Goal: Browse casually

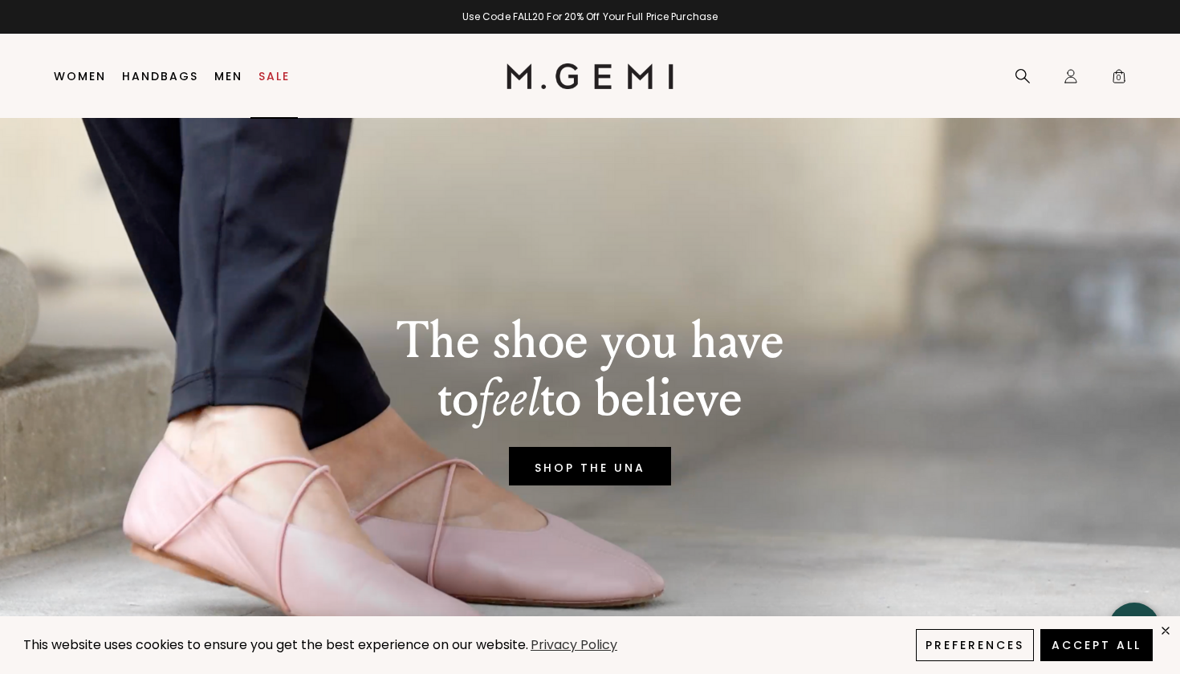
click at [270, 77] on link "Sale" at bounding box center [274, 76] width 31 height 13
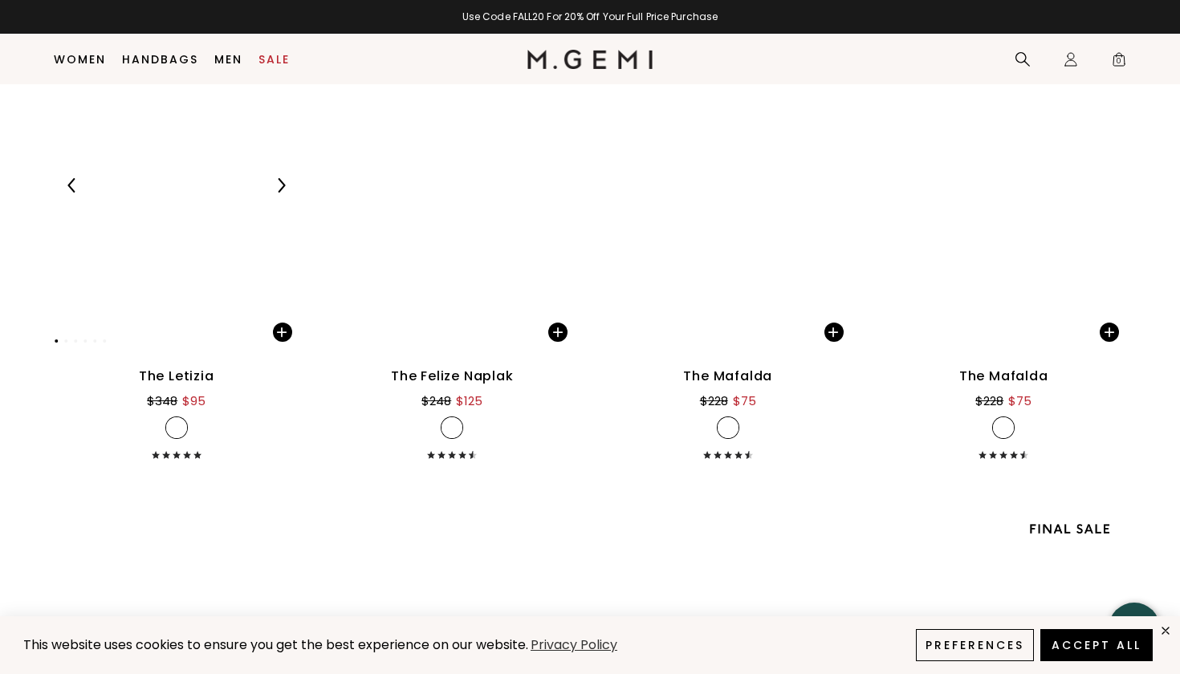
scroll to position [6592, 0]
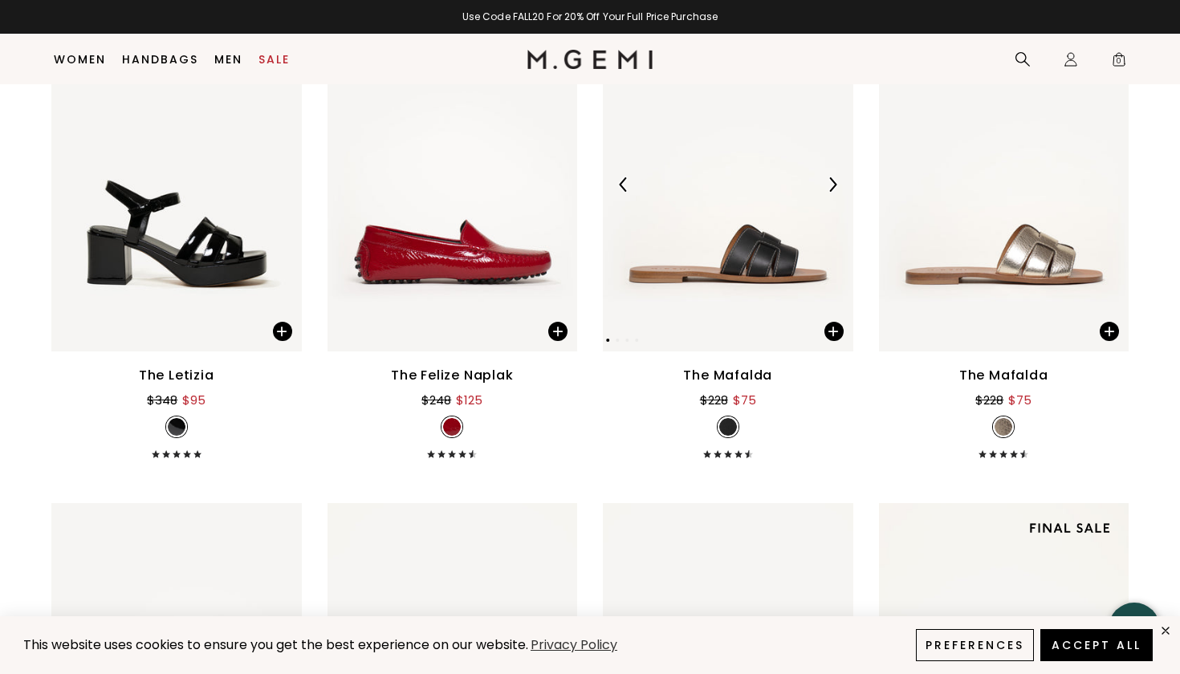
click at [828, 184] on img at bounding box center [832, 184] width 14 height 14
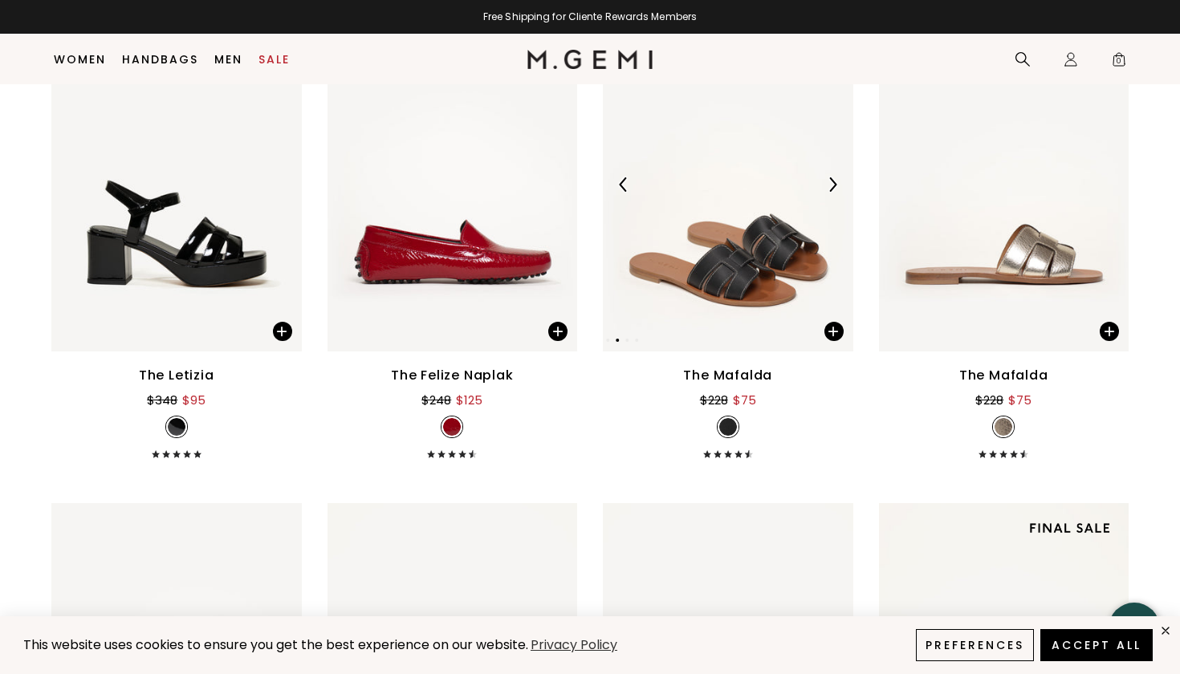
click at [828, 184] on img at bounding box center [832, 184] width 14 height 14
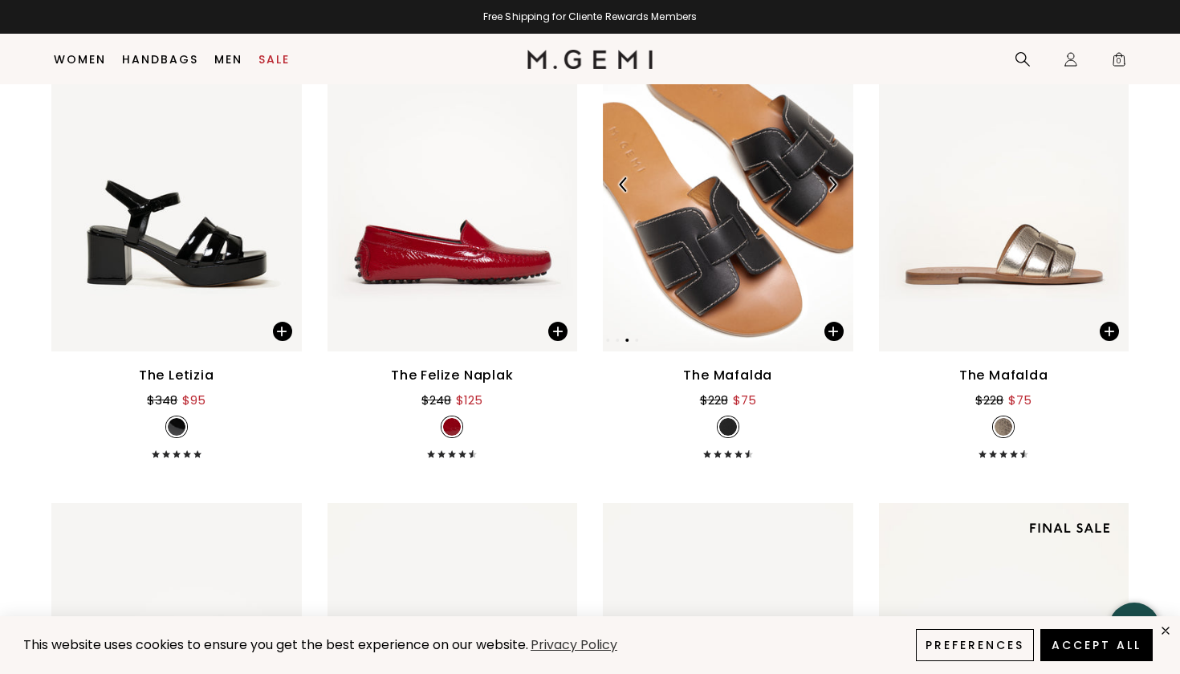
click at [828, 184] on img at bounding box center [832, 184] width 14 height 14
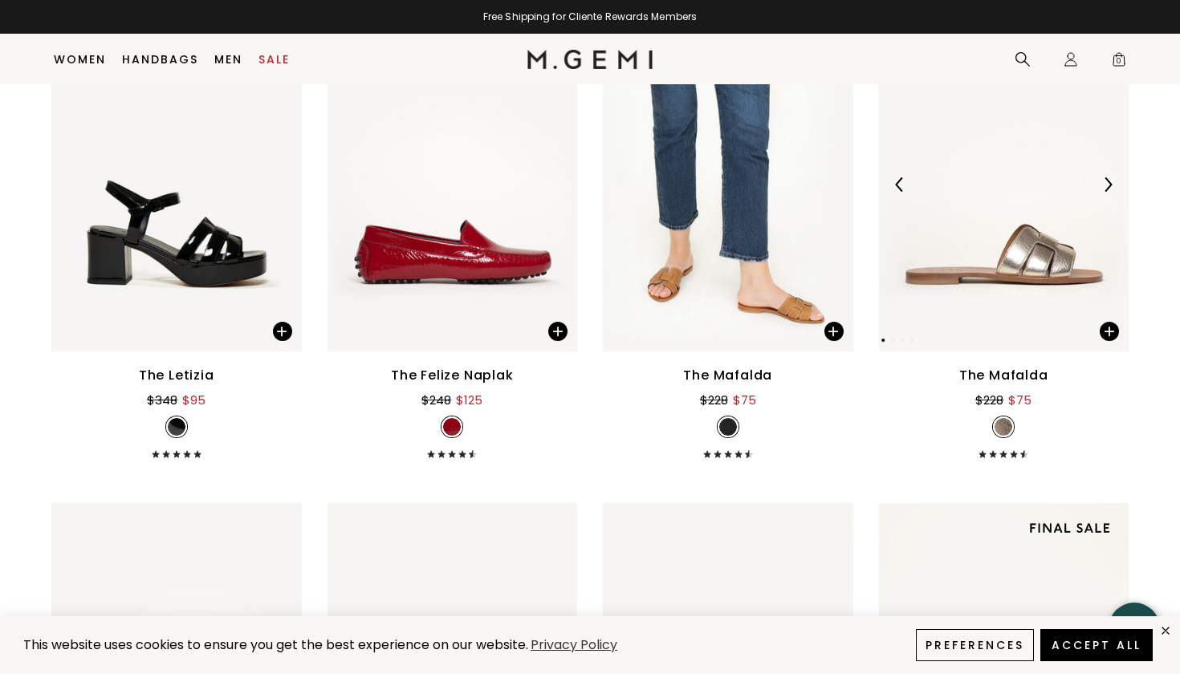
click at [1106, 181] on img at bounding box center [1108, 184] width 14 height 14
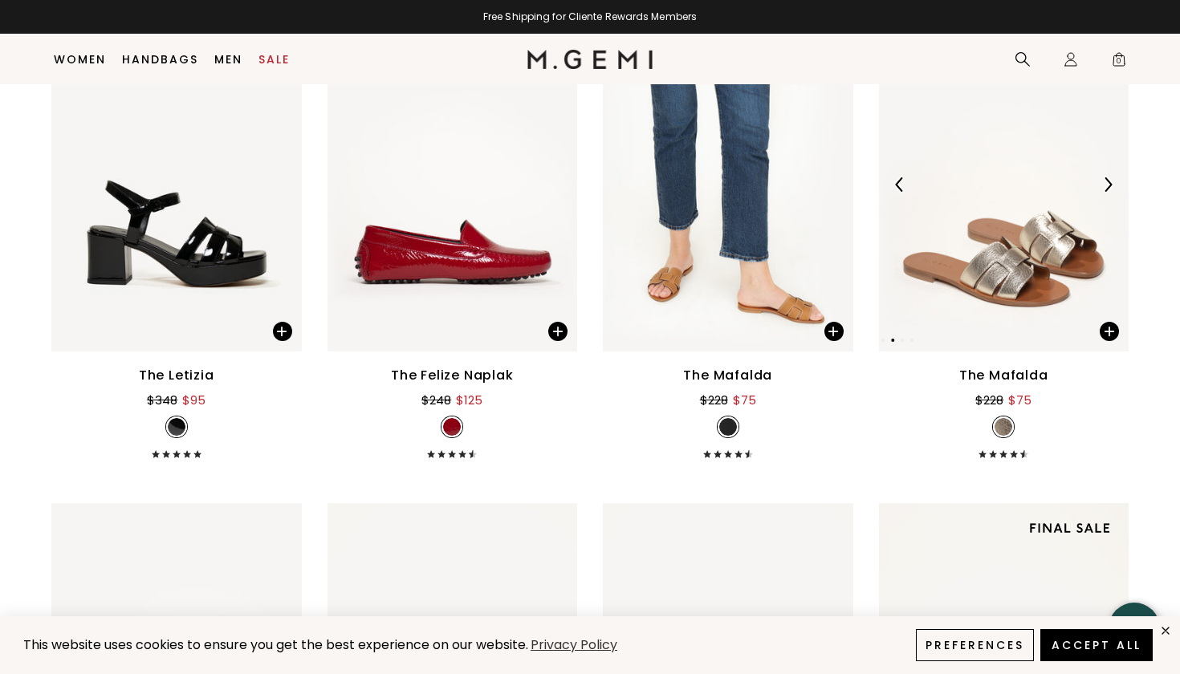
click at [1106, 181] on img at bounding box center [1108, 184] width 14 height 14
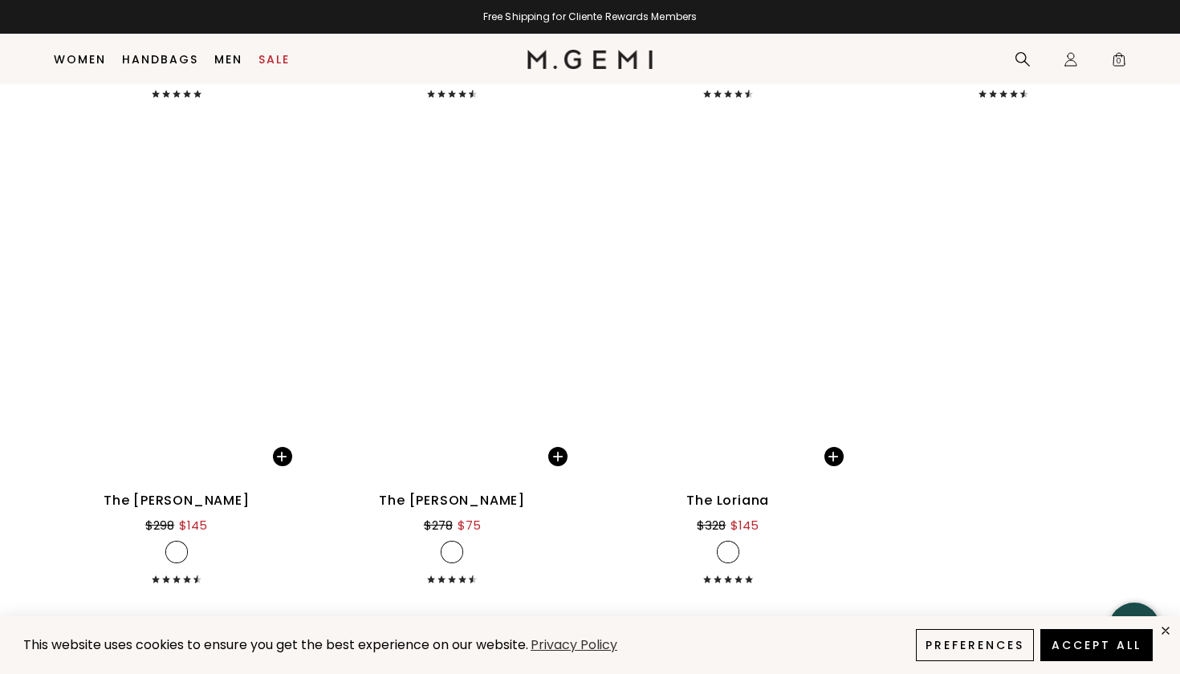
scroll to position [10843, 0]
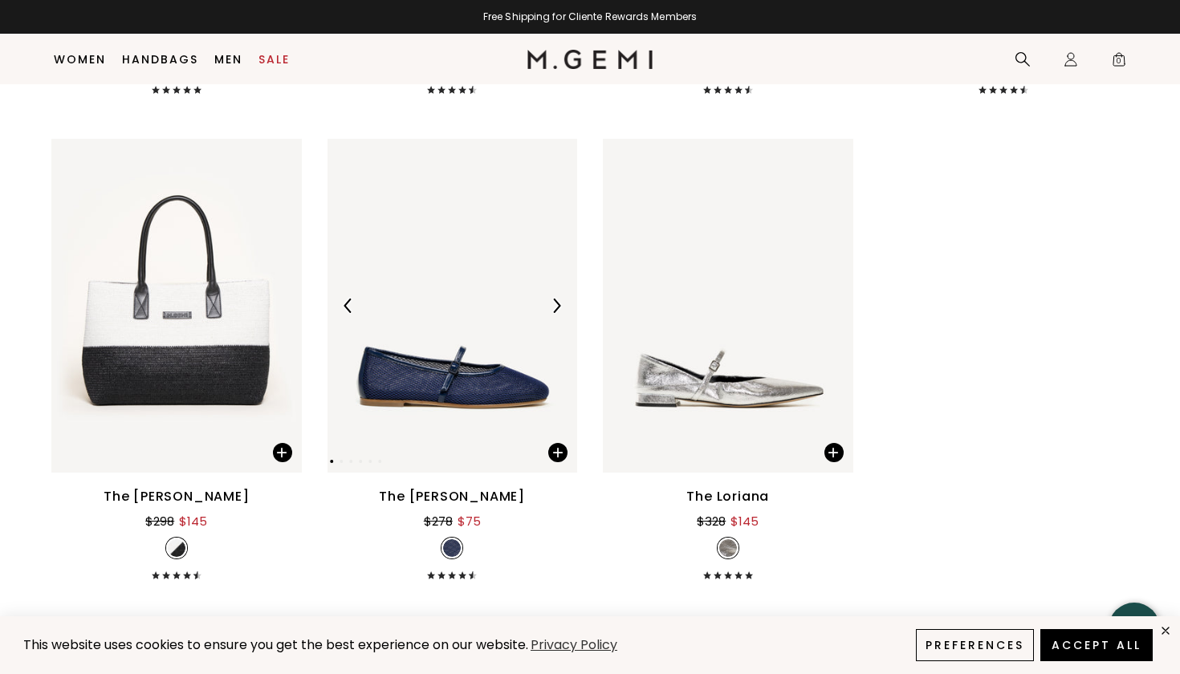
click at [560, 306] on img at bounding box center [556, 306] width 14 height 14
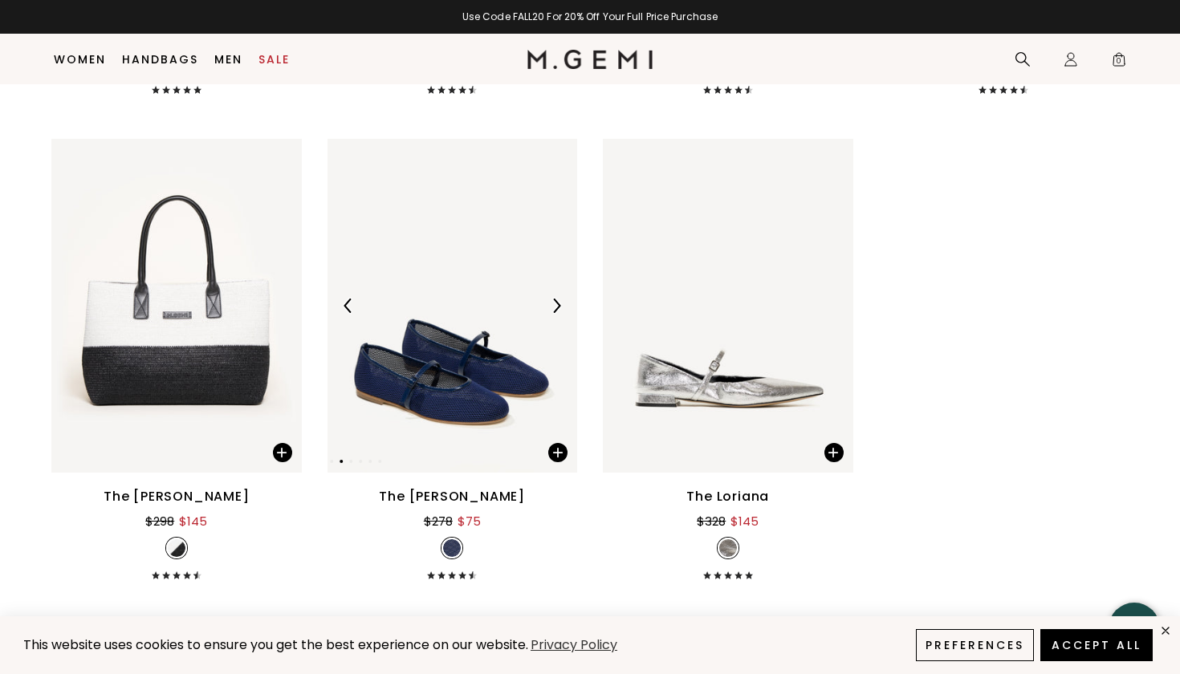
click at [553, 308] on img at bounding box center [556, 306] width 14 height 14
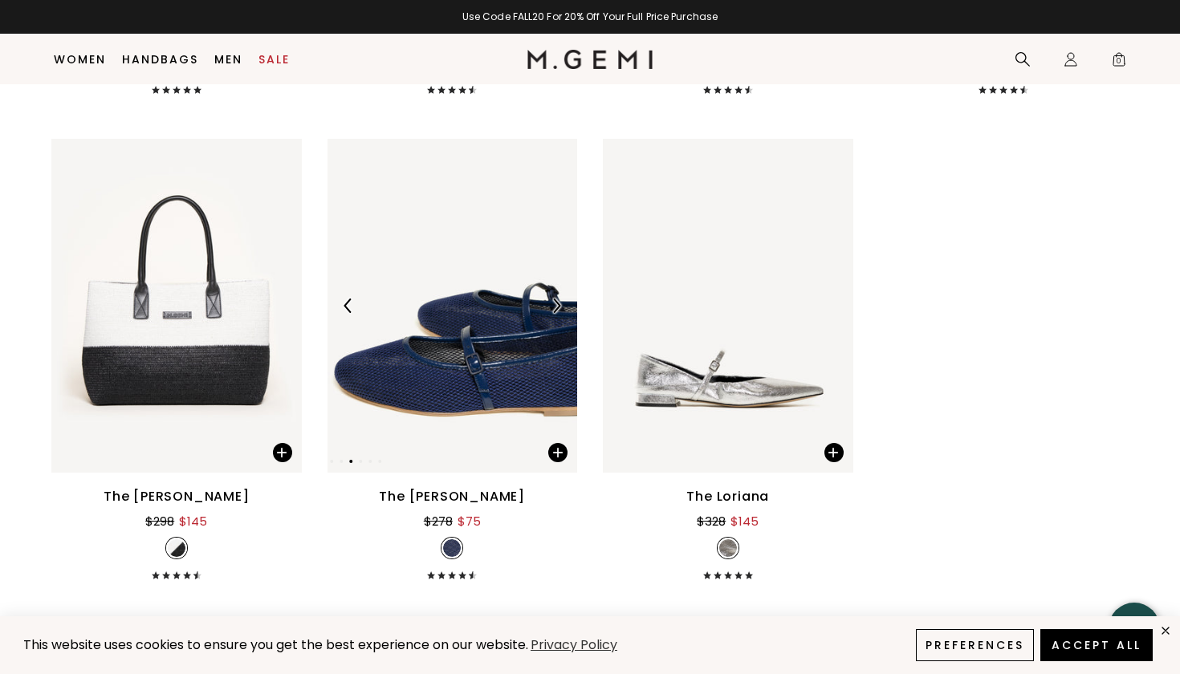
click at [553, 308] on img at bounding box center [556, 306] width 14 height 14
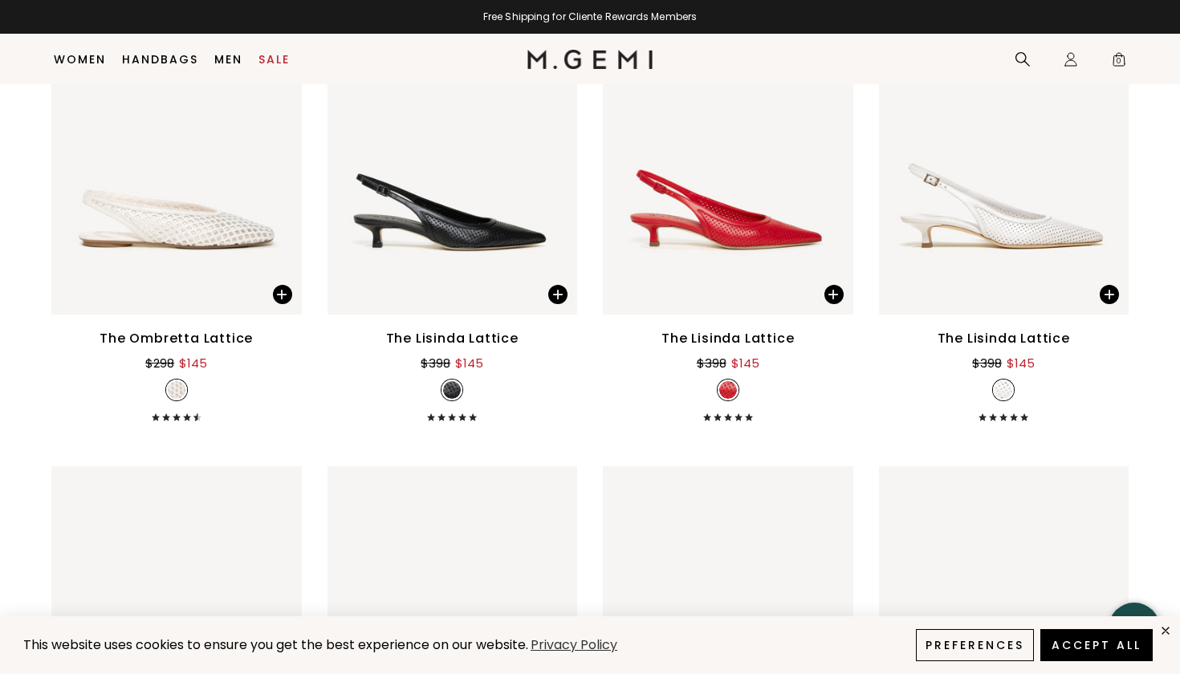
scroll to position [4537, 0]
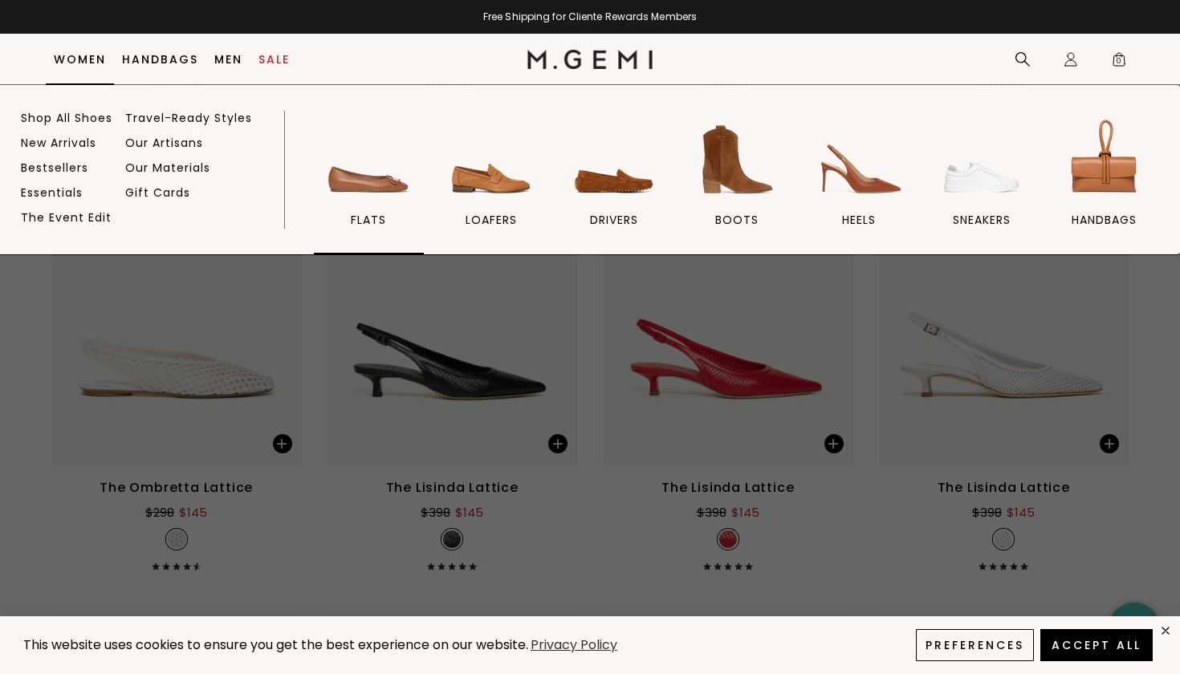
click at [368, 218] on span "flats" at bounding box center [368, 220] width 35 height 14
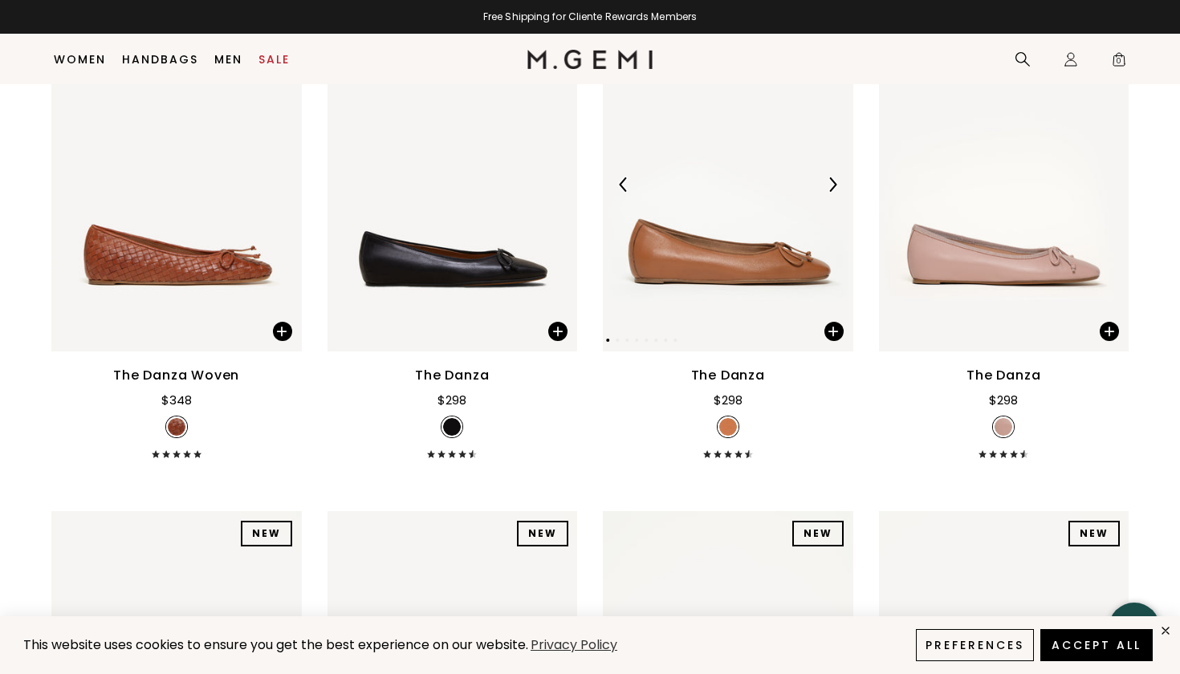
scroll to position [2236, 0]
click at [829, 191] on img at bounding box center [832, 184] width 14 height 14
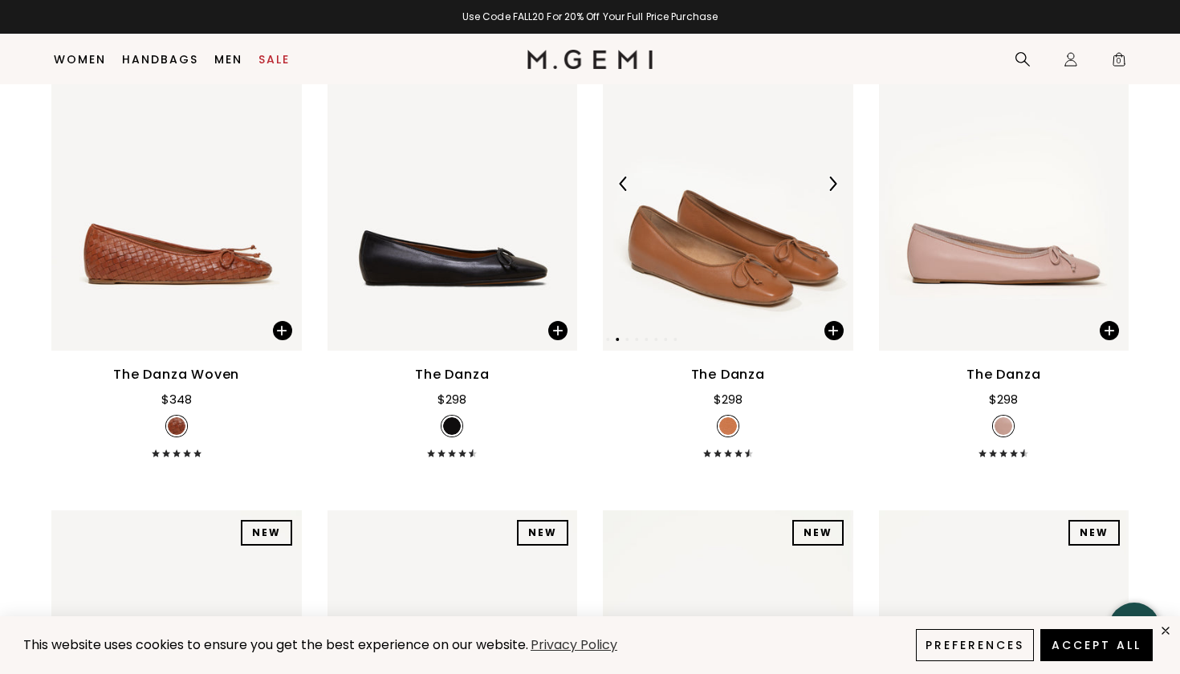
click at [829, 191] on img at bounding box center [832, 184] width 14 height 14
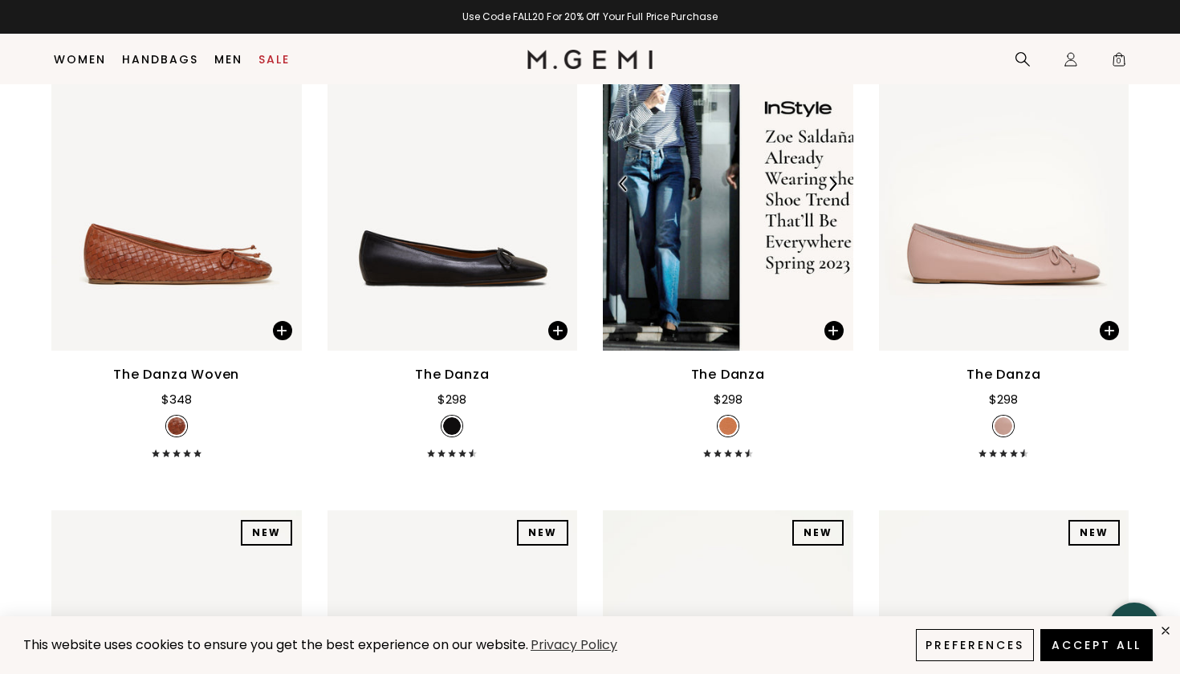
click at [829, 191] on img at bounding box center [832, 184] width 14 height 14
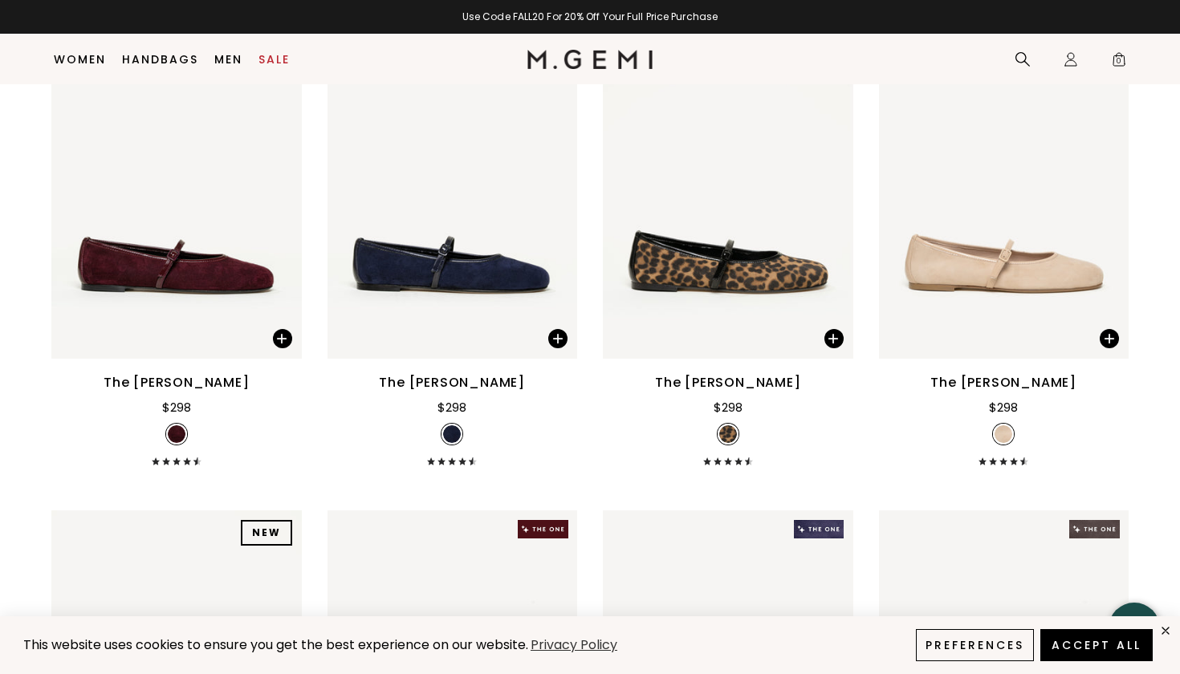
scroll to position [2728, 0]
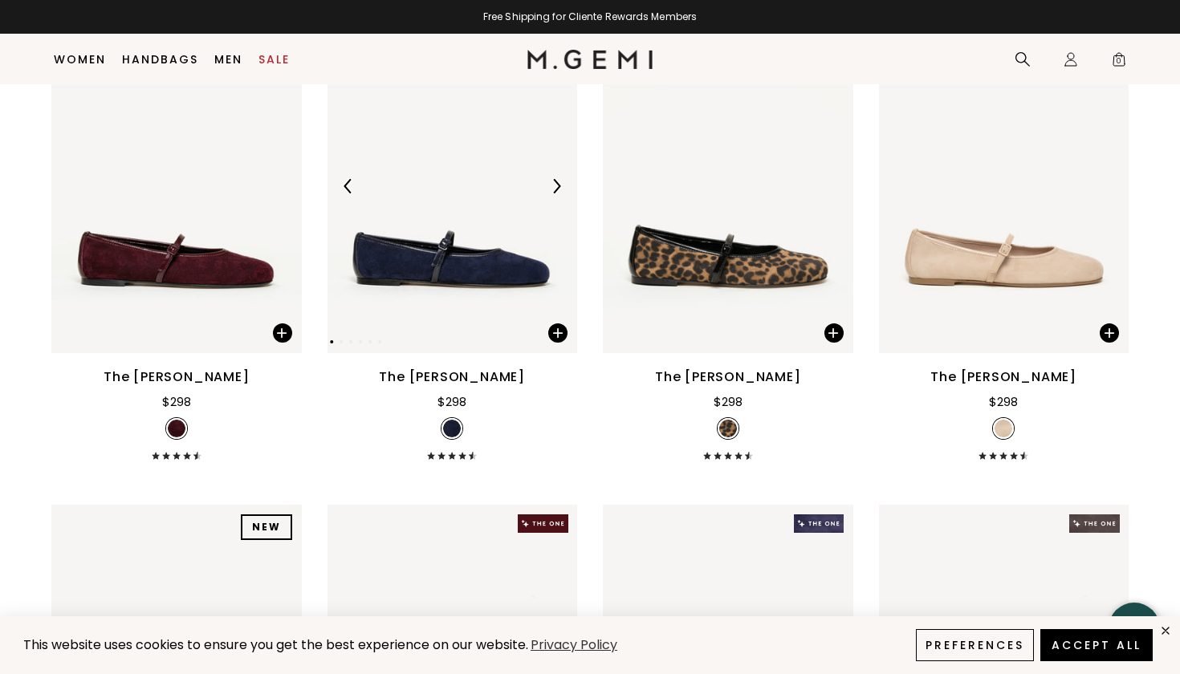
click at [554, 194] on img at bounding box center [556, 186] width 14 height 14
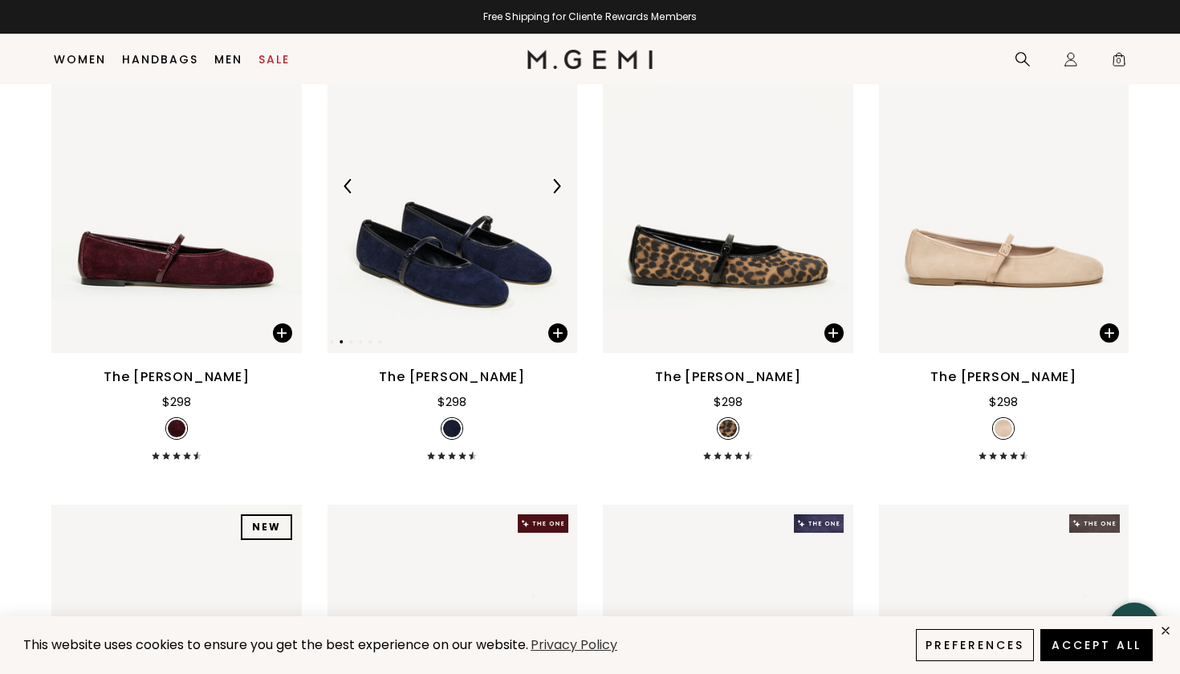
click at [554, 194] on img at bounding box center [556, 186] width 14 height 14
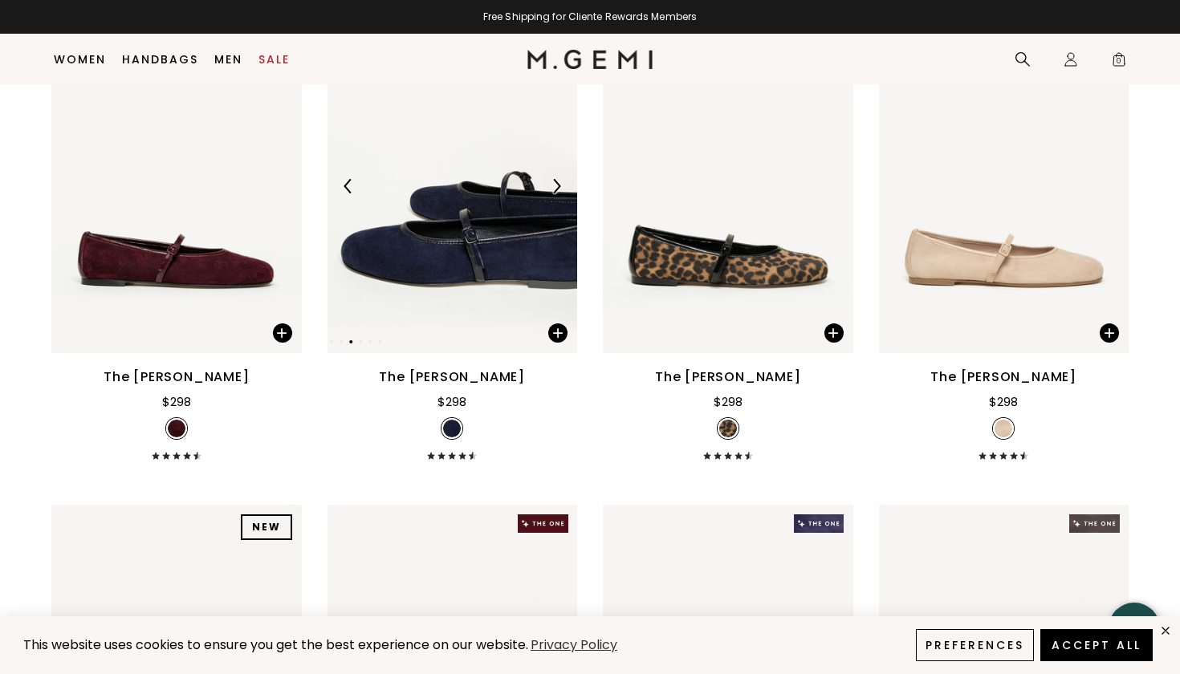
click at [554, 194] on img at bounding box center [556, 186] width 14 height 14
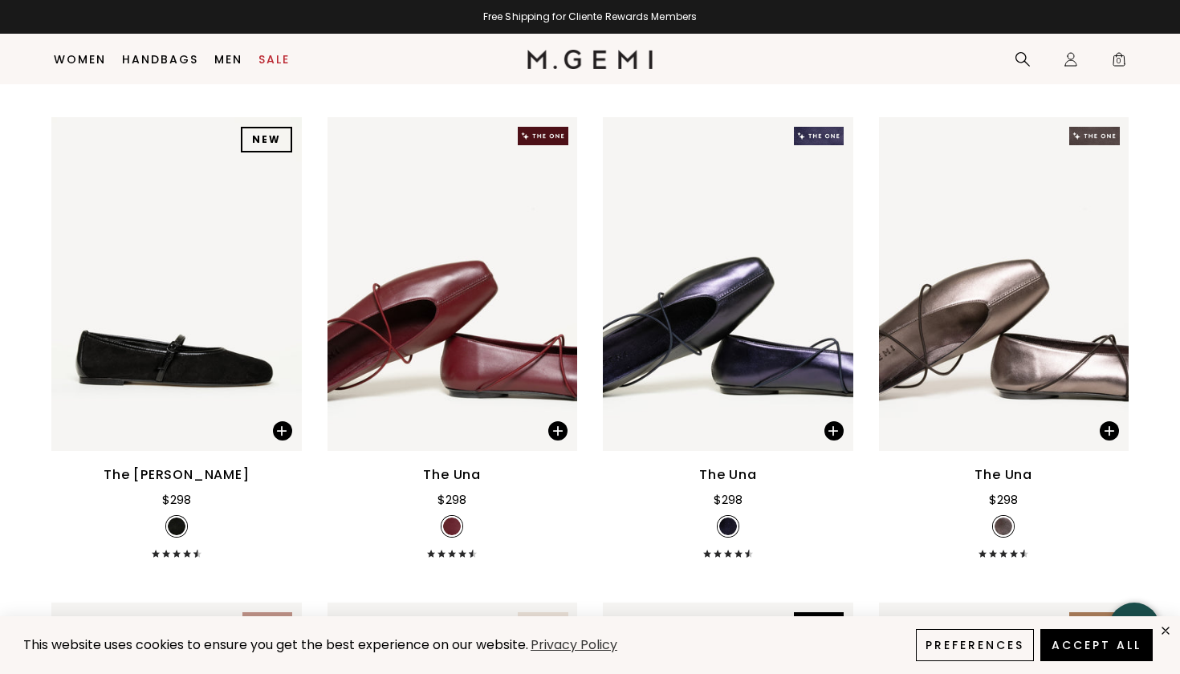
scroll to position [3127, 0]
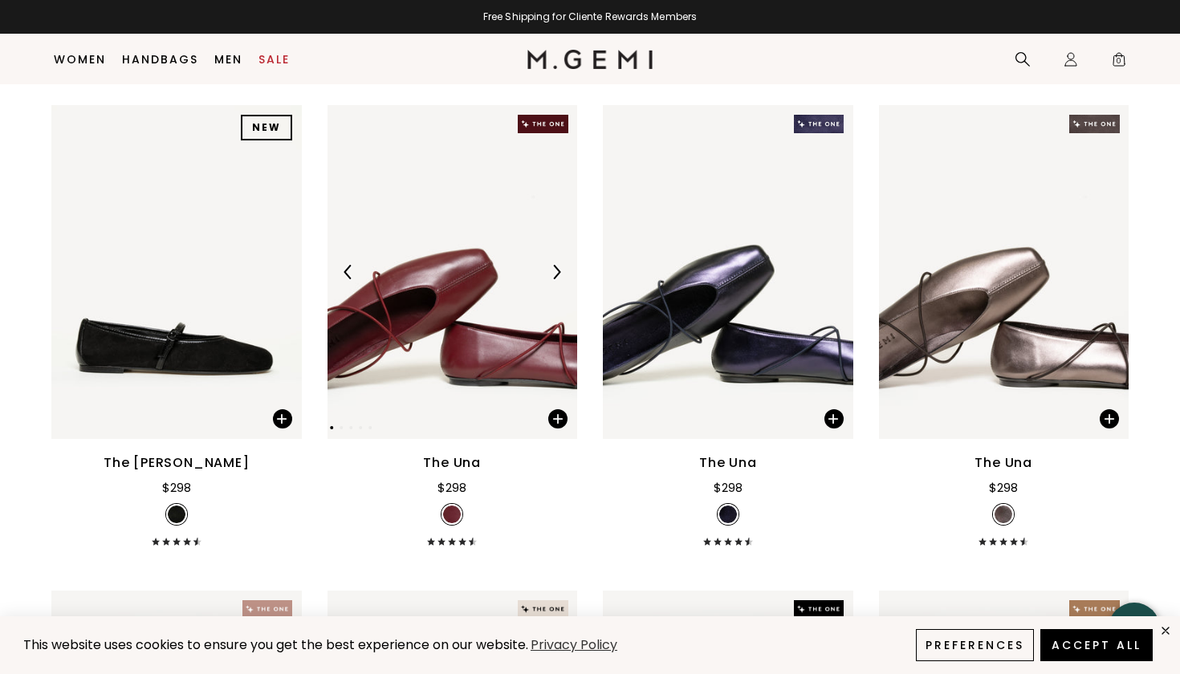
click at [559, 279] on img at bounding box center [556, 272] width 14 height 14
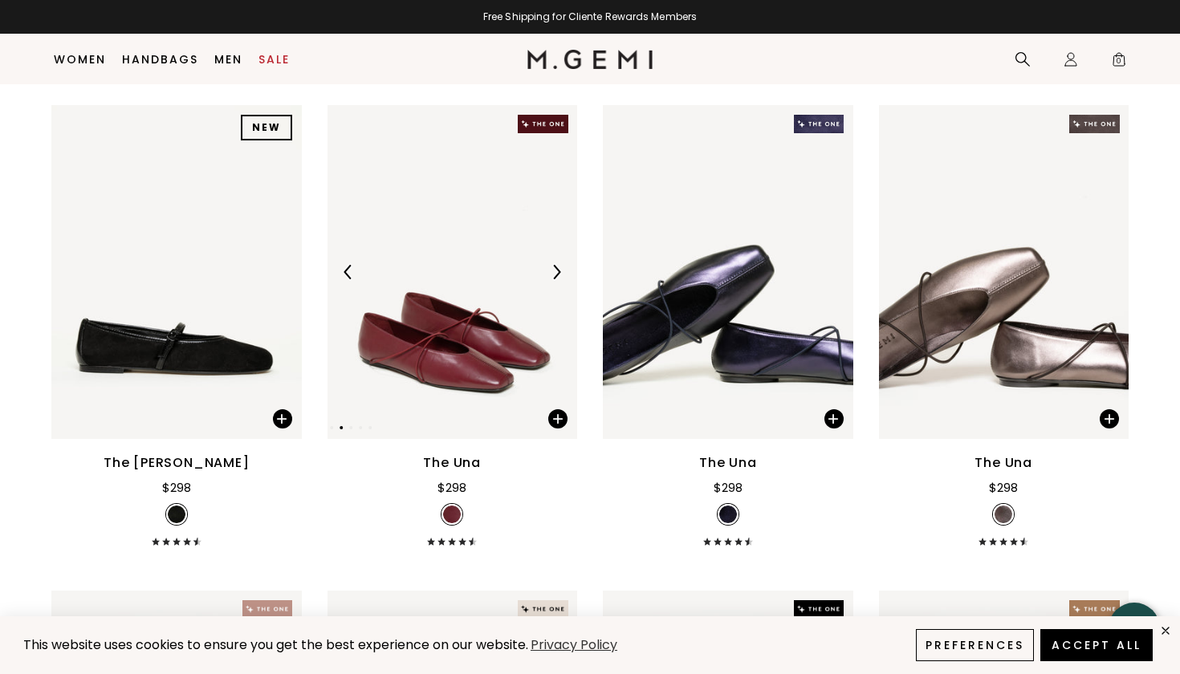
click at [559, 279] on img at bounding box center [556, 272] width 14 height 14
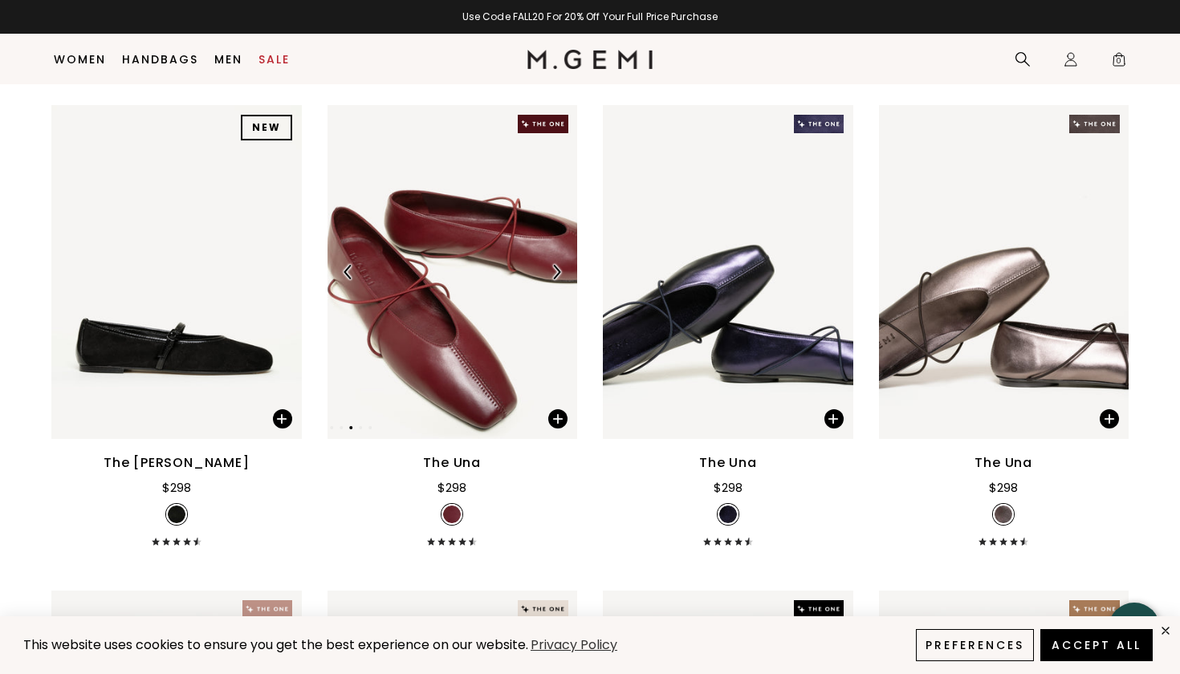
click at [559, 279] on img at bounding box center [556, 272] width 14 height 14
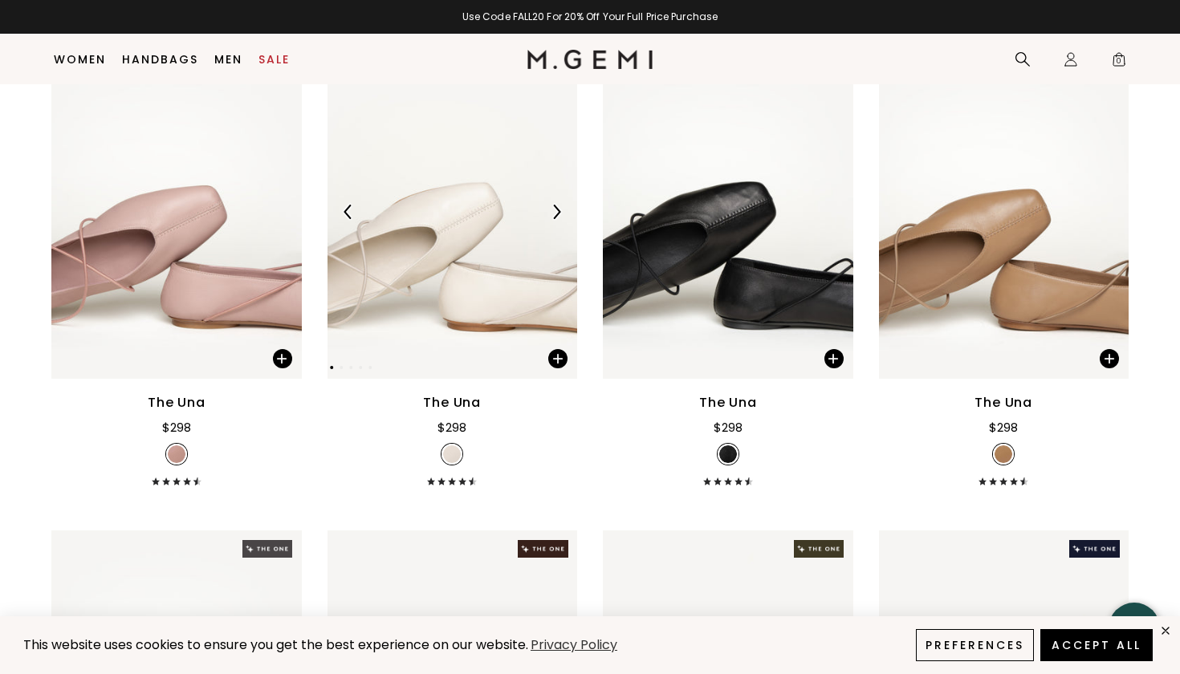
scroll to position [3673, 0]
click at [554, 219] on img at bounding box center [556, 212] width 14 height 14
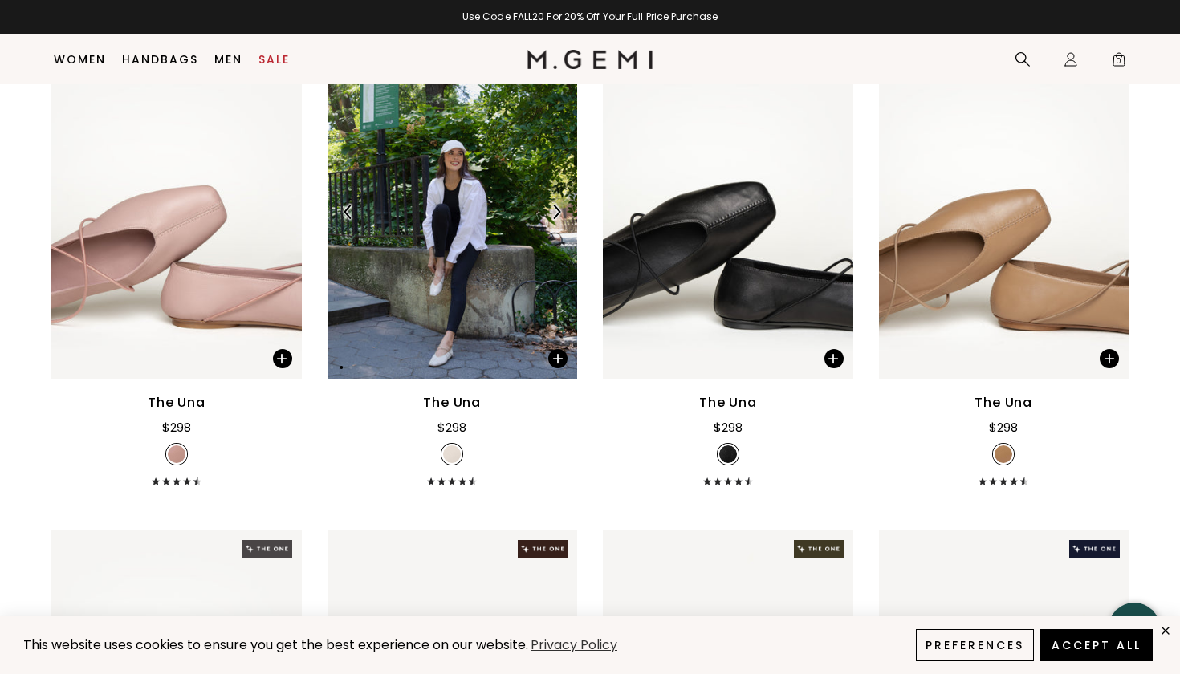
click at [554, 219] on img at bounding box center [556, 212] width 14 height 14
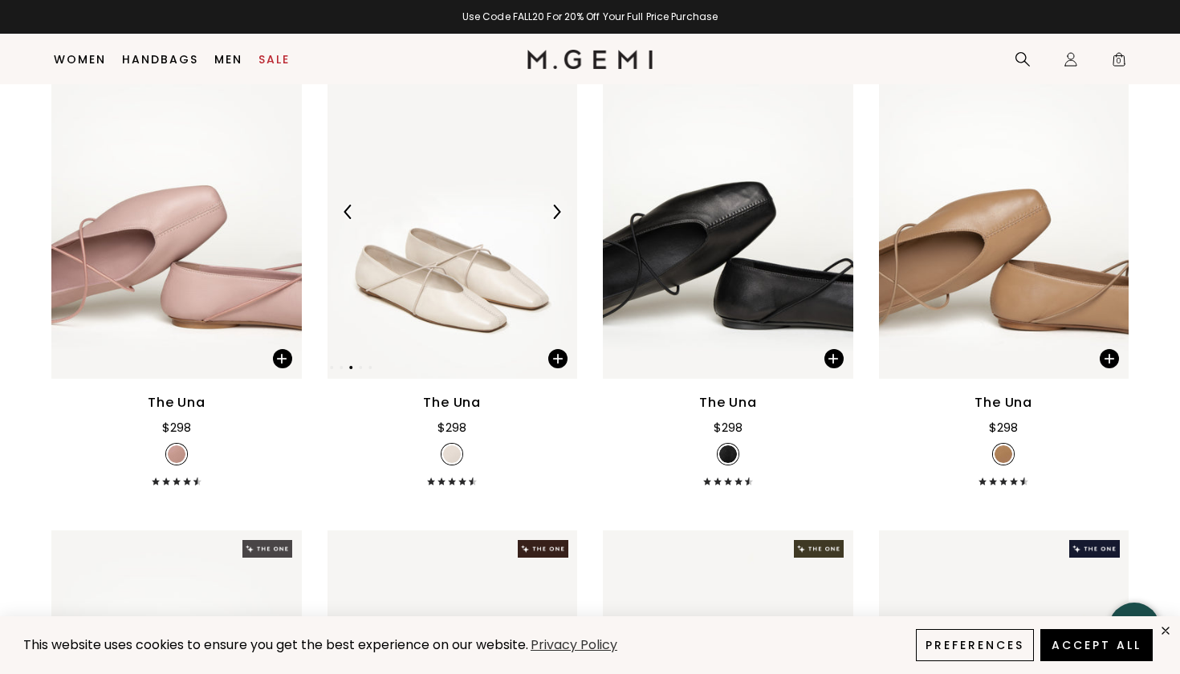
click at [554, 219] on img at bounding box center [556, 212] width 14 height 14
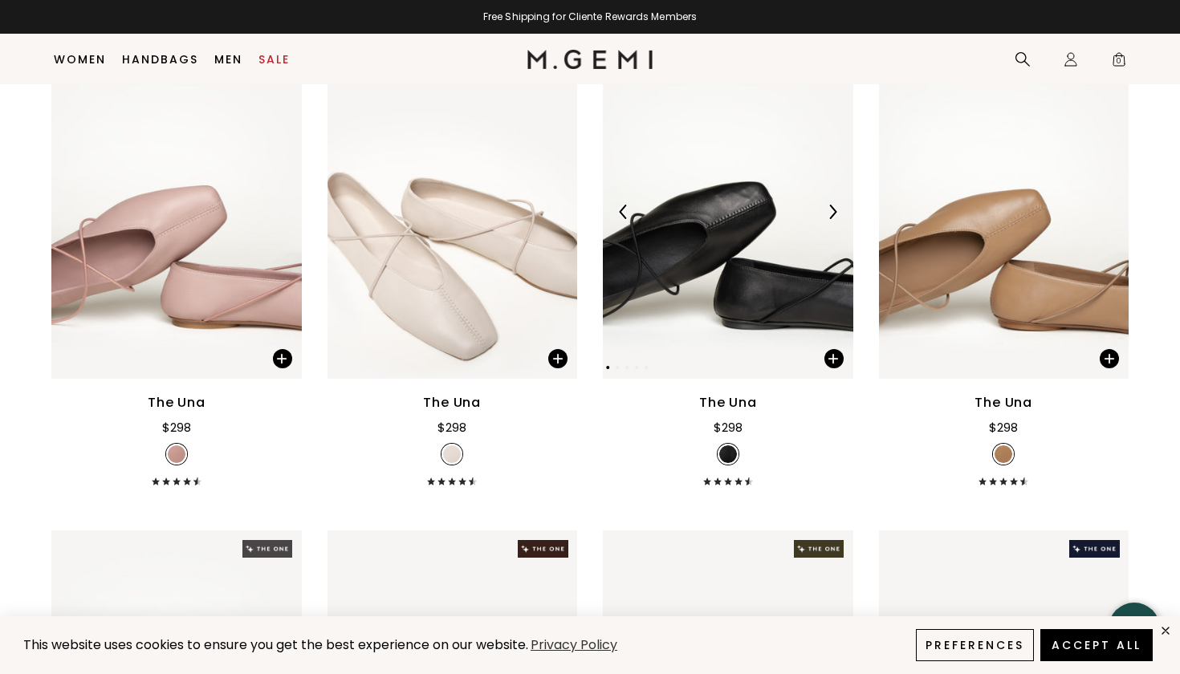
click at [825, 219] on img at bounding box center [832, 212] width 14 height 14
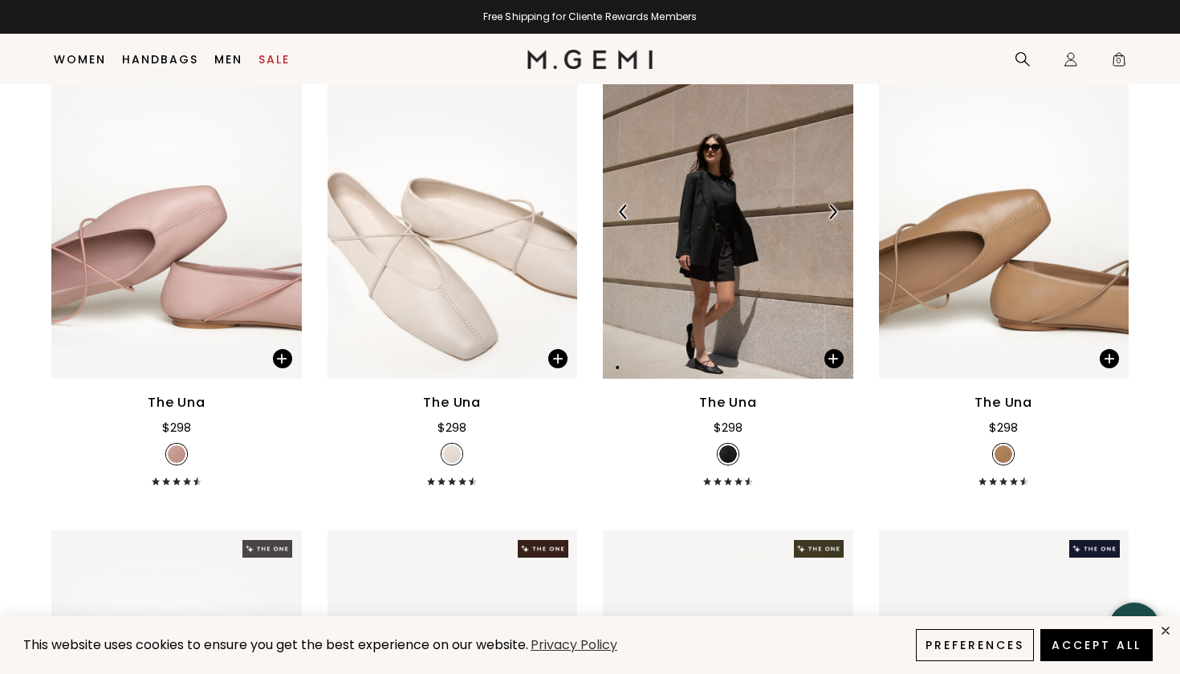
click at [825, 219] on img at bounding box center [832, 212] width 14 height 14
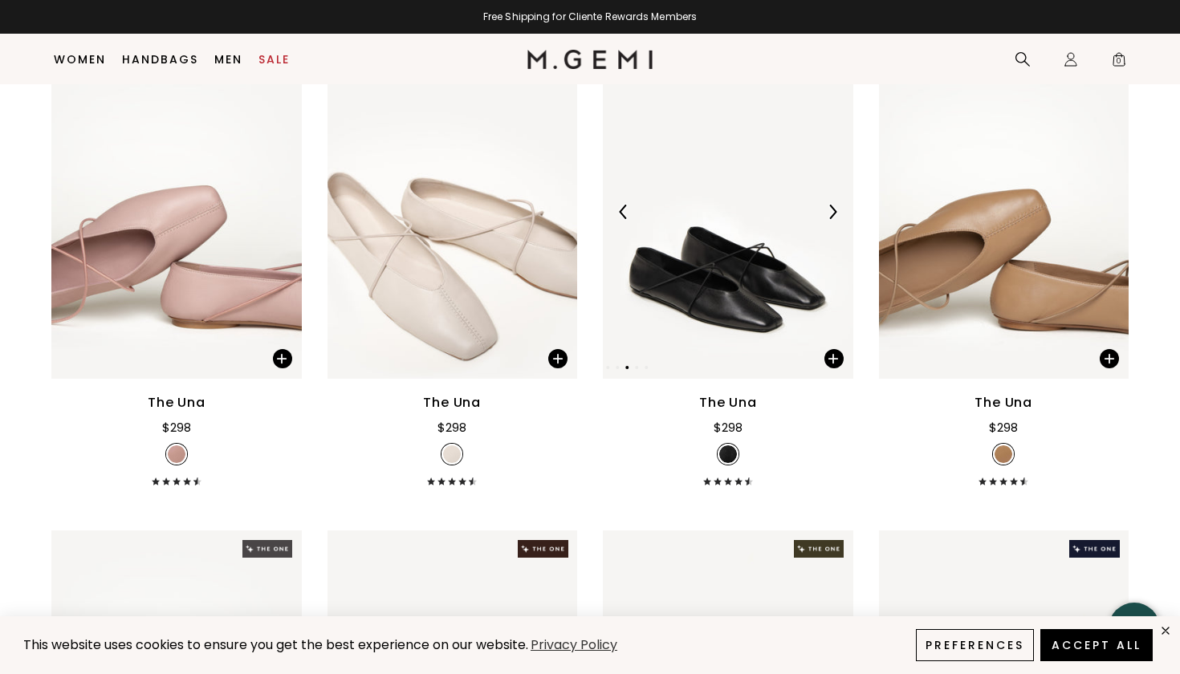
click at [825, 219] on img at bounding box center [832, 212] width 14 height 14
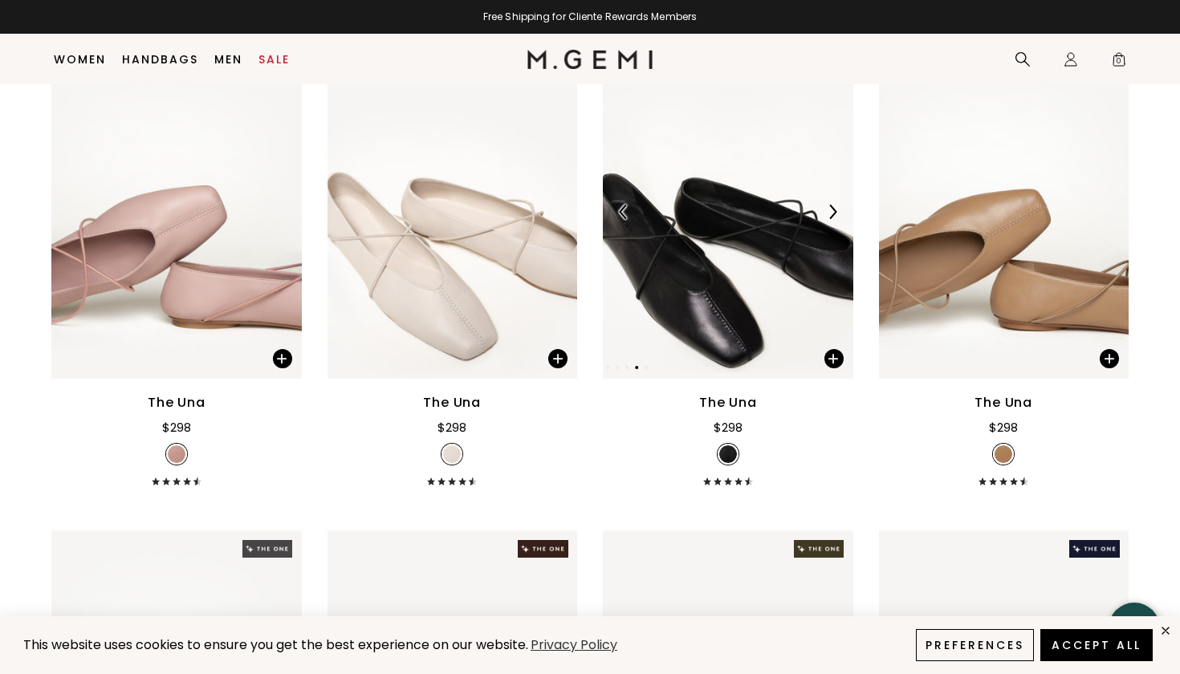
click at [825, 219] on img at bounding box center [832, 212] width 14 height 14
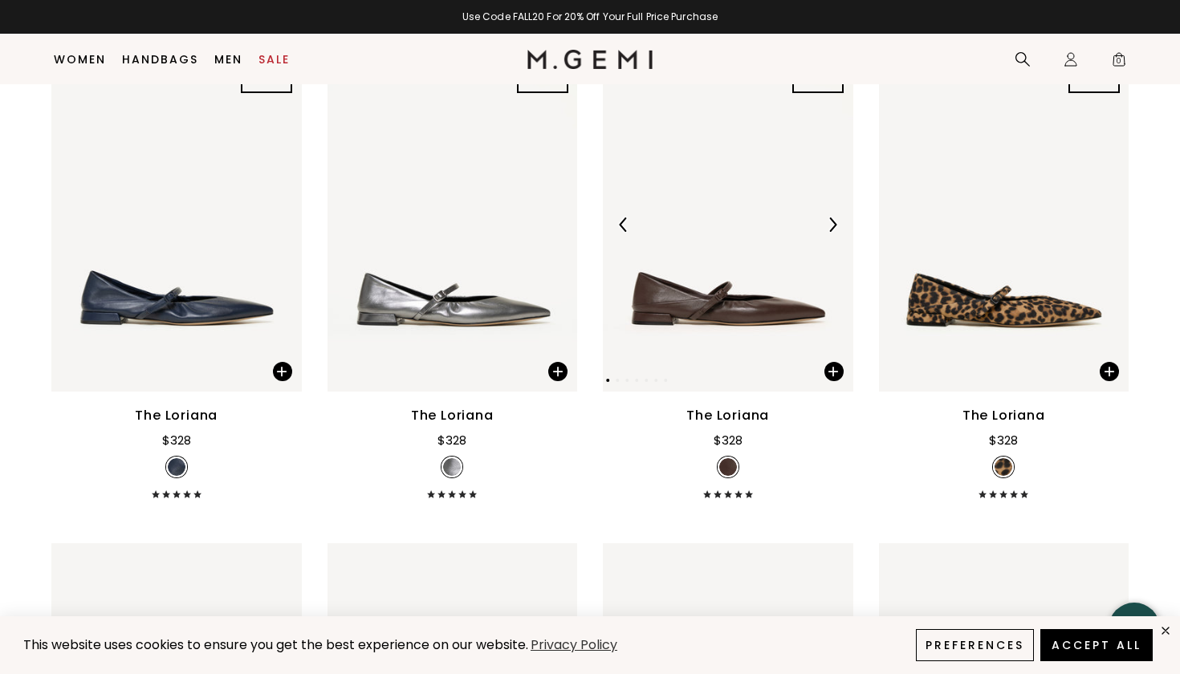
scroll to position [5127, 0]
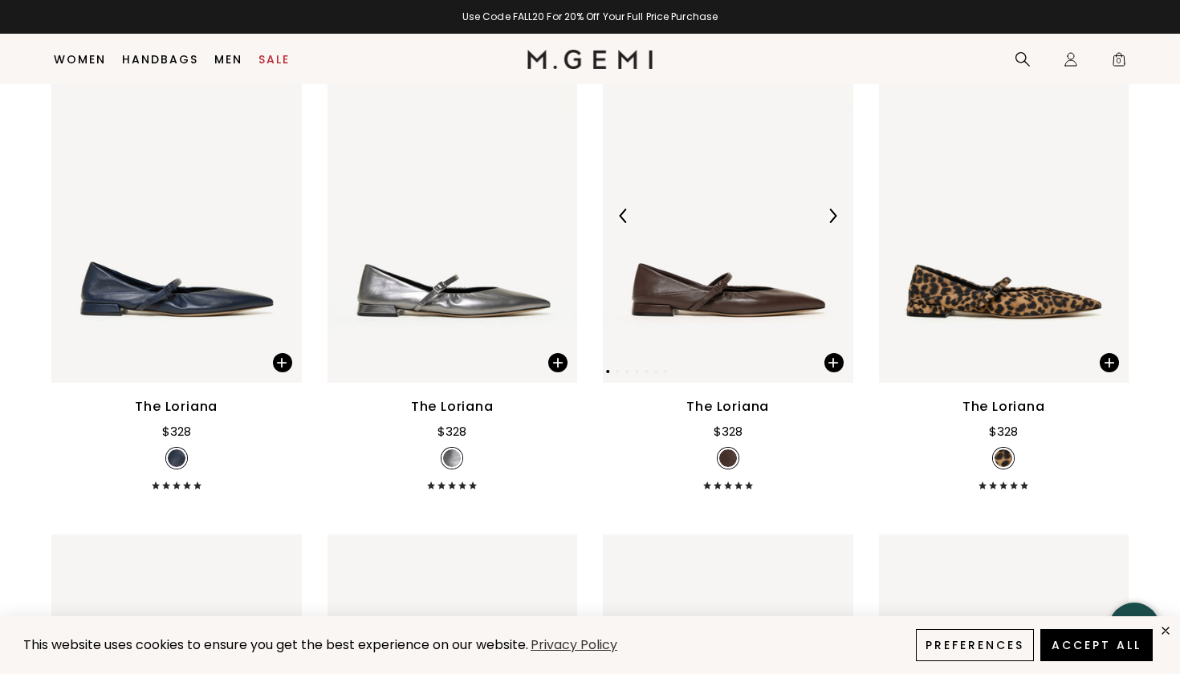
click at [833, 223] on img at bounding box center [832, 216] width 14 height 14
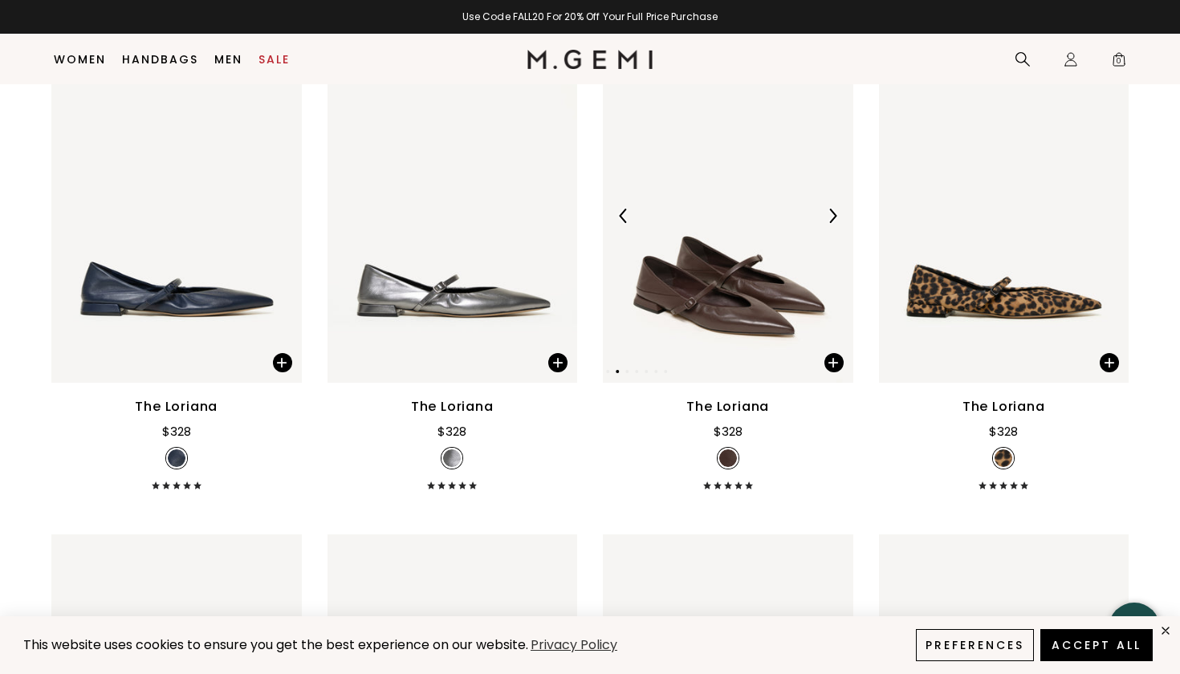
click at [833, 223] on img at bounding box center [832, 216] width 14 height 14
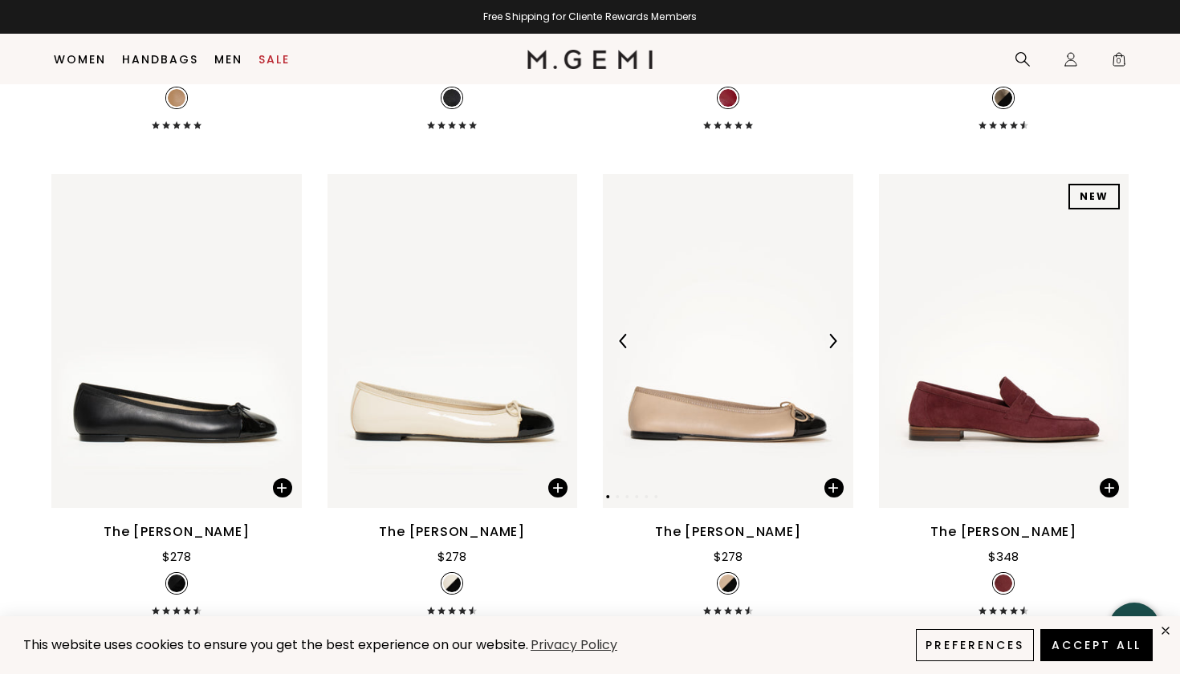
scroll to position [5991, 0]
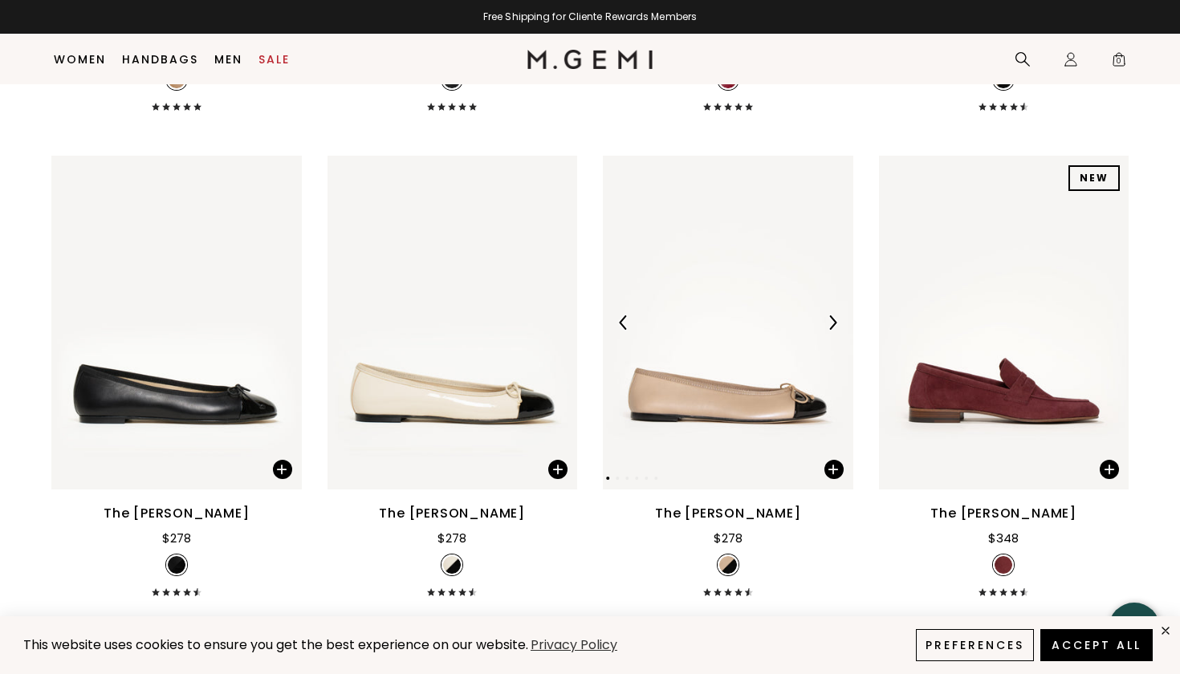
click at [836, 330] on img at bounding box center [832, 323] width 14 height 14
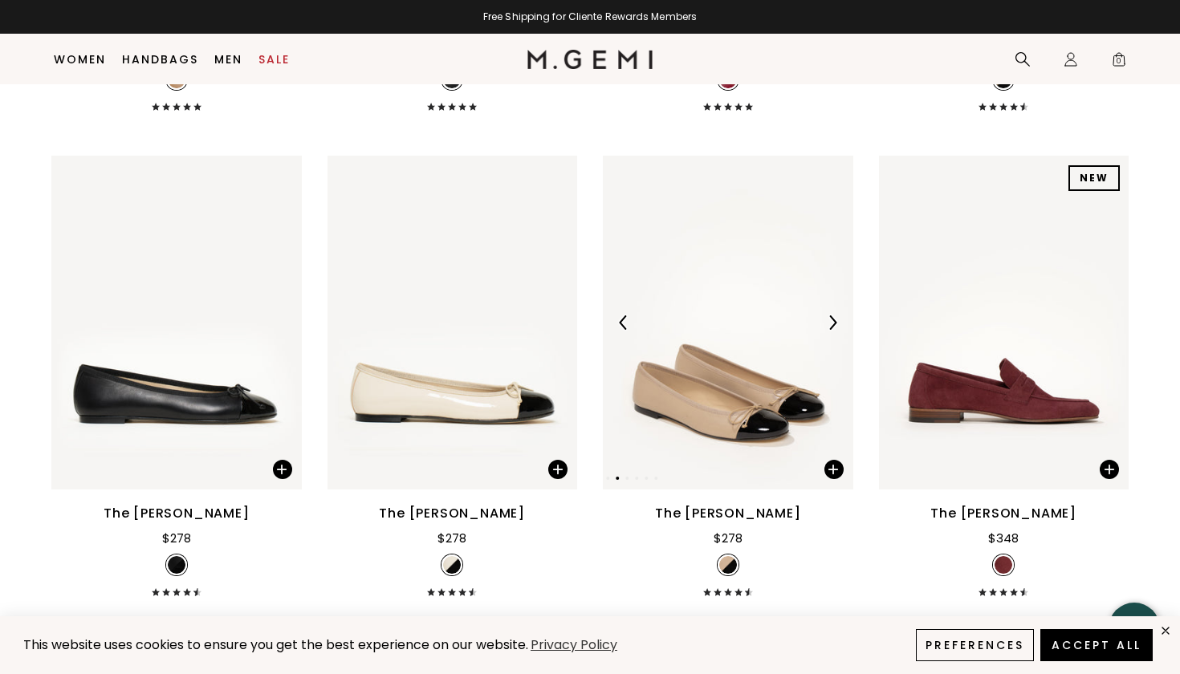
click at [836, 330] on img at bounding box center [832, 323] width 14 height 14
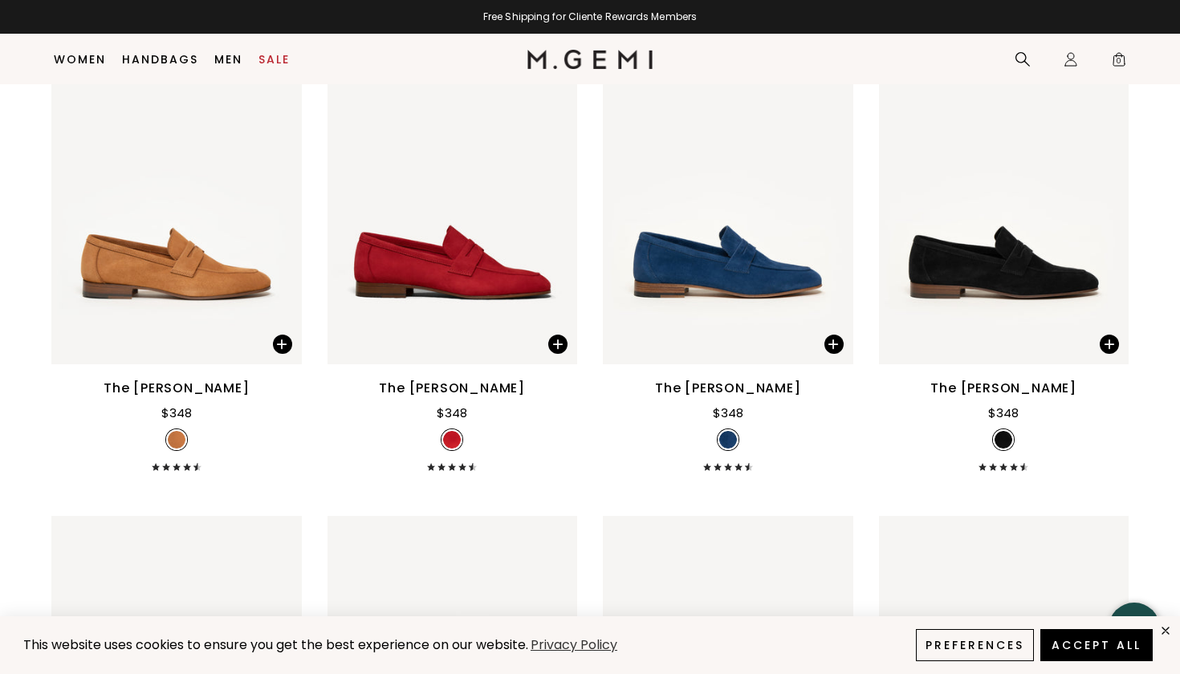
scroll to position [6615, 0]
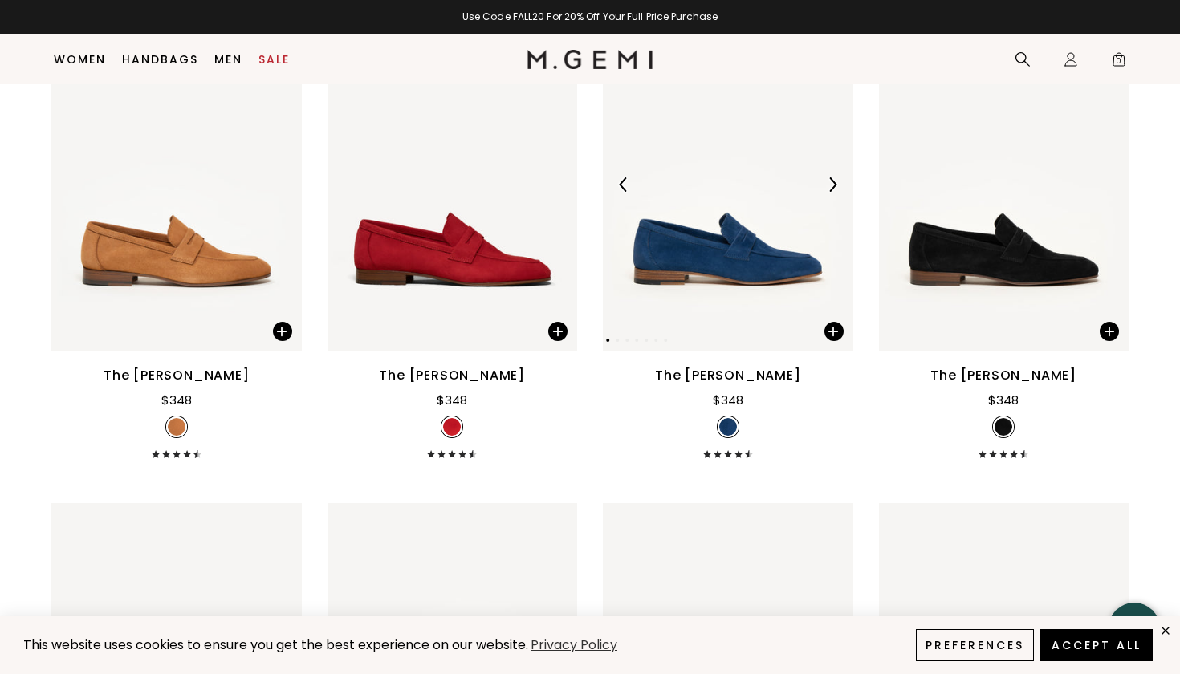
click at [828, 194] on div at bounding box center [833, 185] width 26 height 26
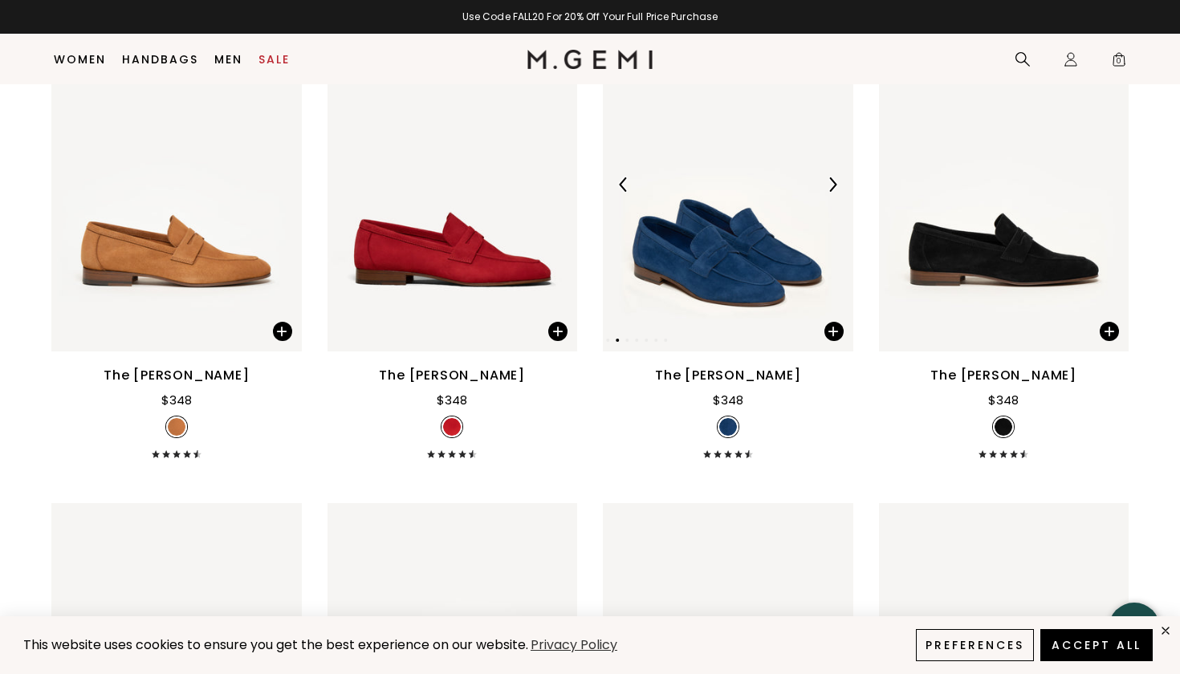
click at [828, 194] on div at bounding box center [833, 185] width 26 height 26
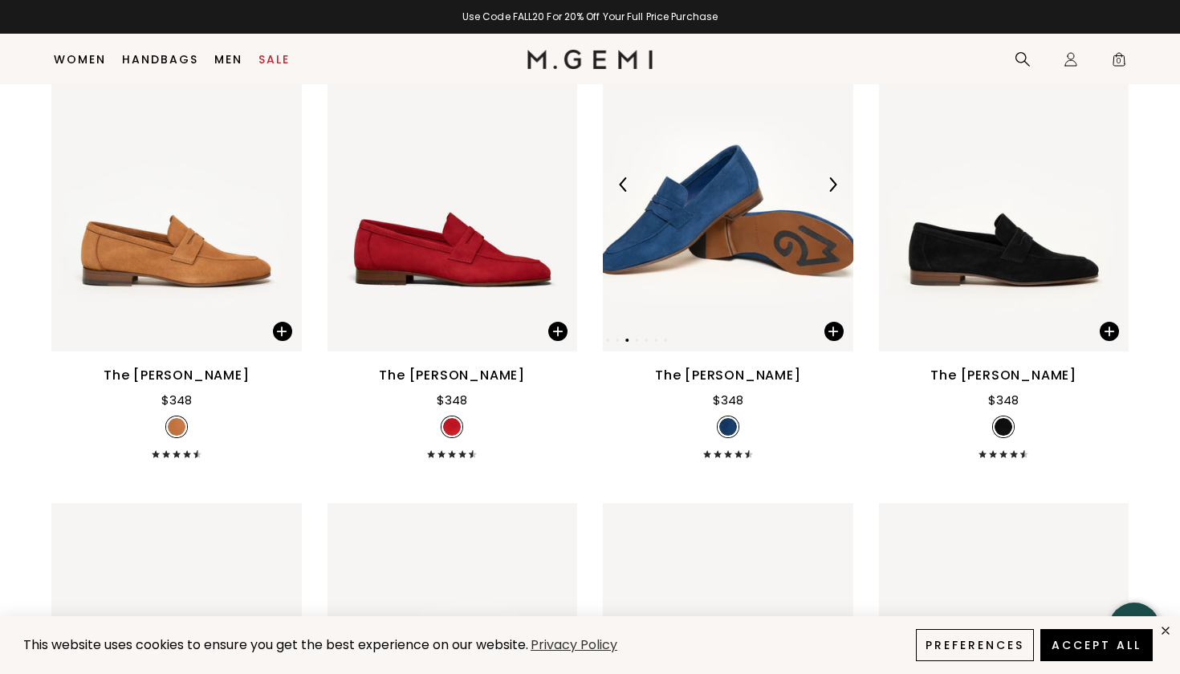
click at [828, 194] on div at bounding box center [833, 185] width 26 height 26
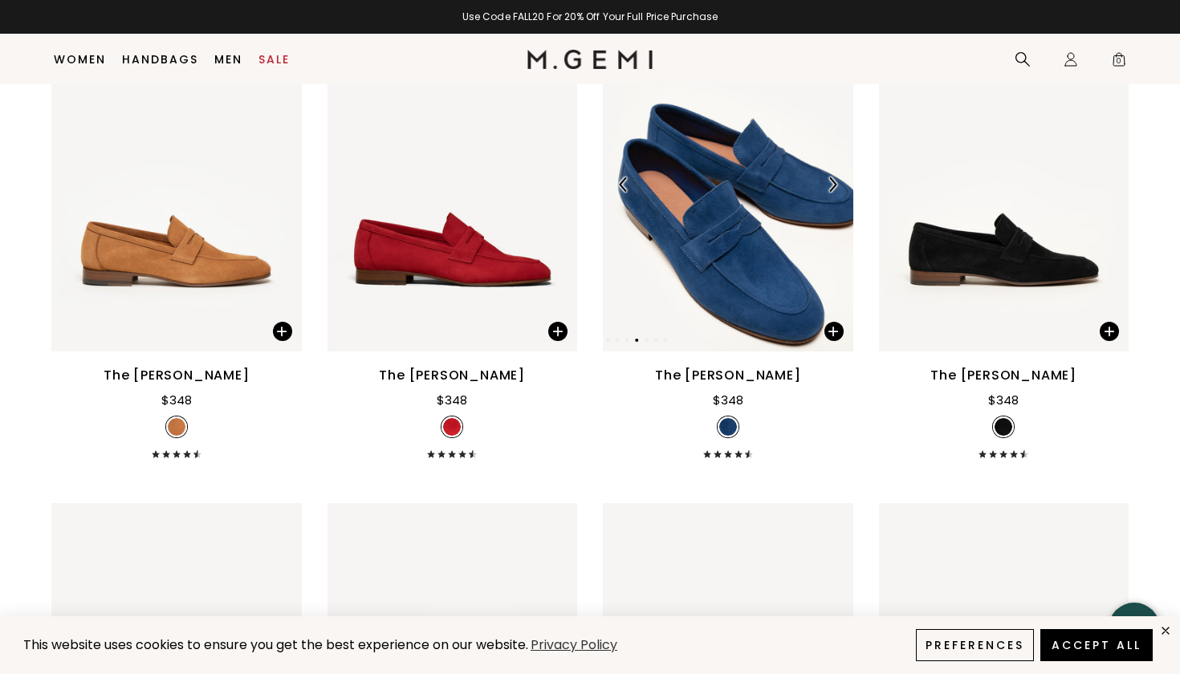
click at [828, 194] on div at bounding box center [833, 185] width 26 height 26
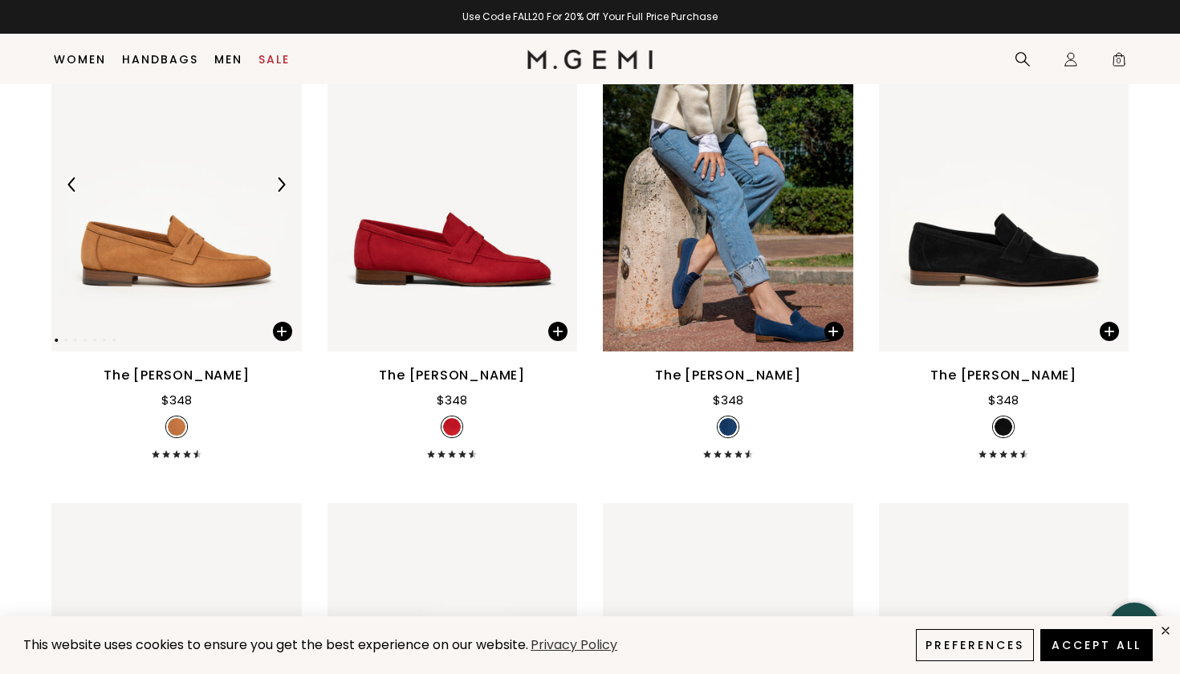
click at [277, 192] on img at bounding box center [281, 184] width 14 height 14
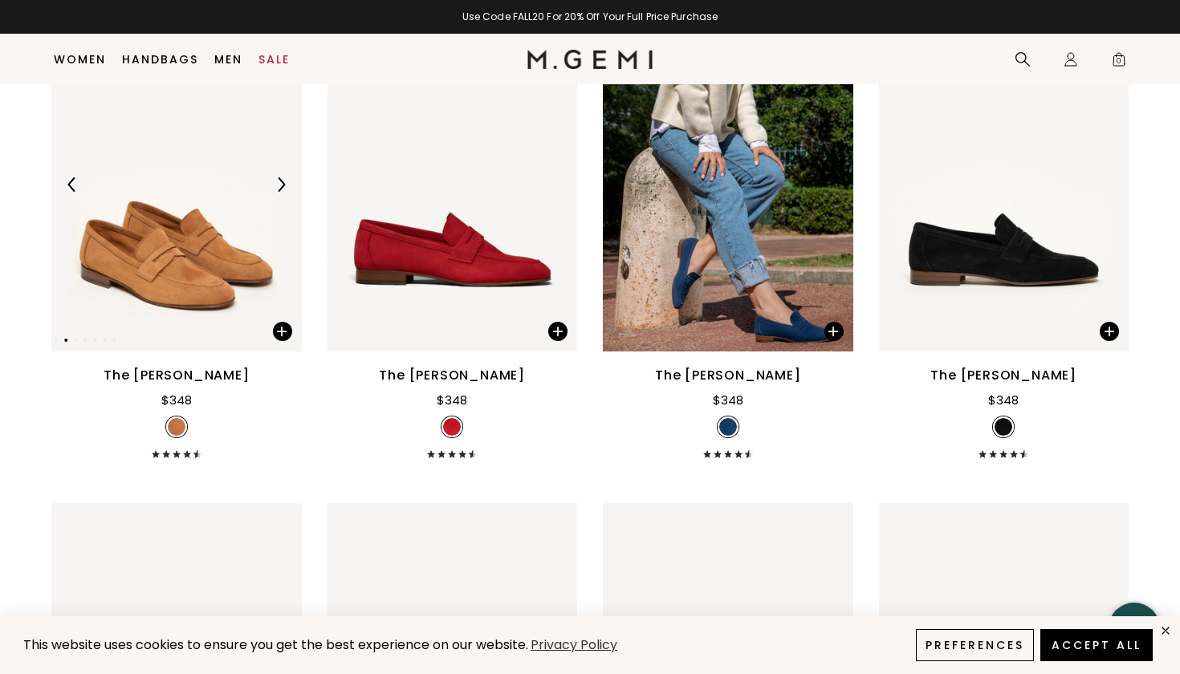
click at [277, 192] on img at bounding box center [281, 184] width 14 height 14
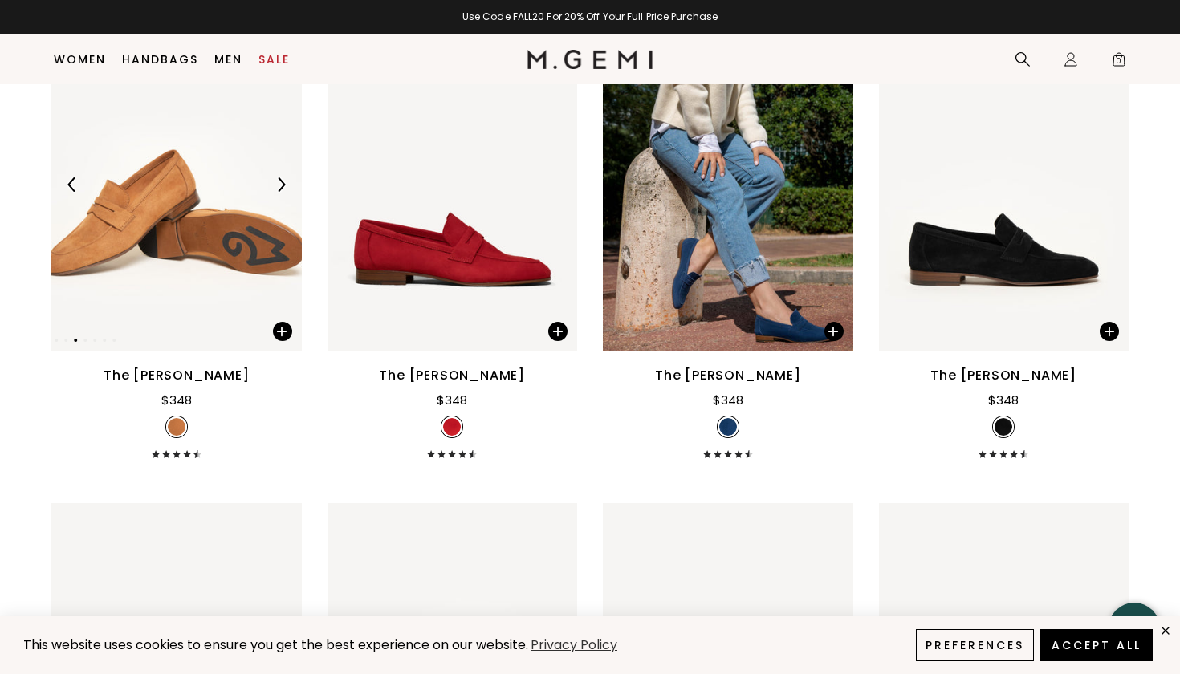
click at [277, 192] on img at bounding box center [281, 184] width 14 height 14
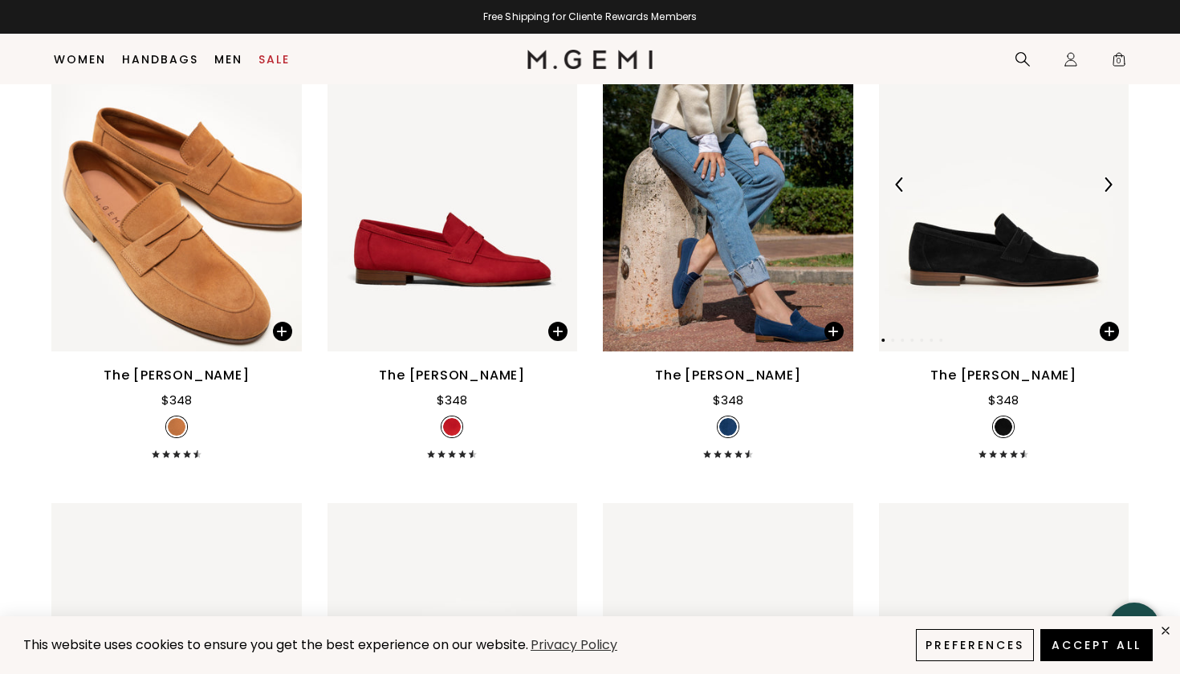
click at [1108, 192] on img at bounding box center [1108, 184] width 14 height 14
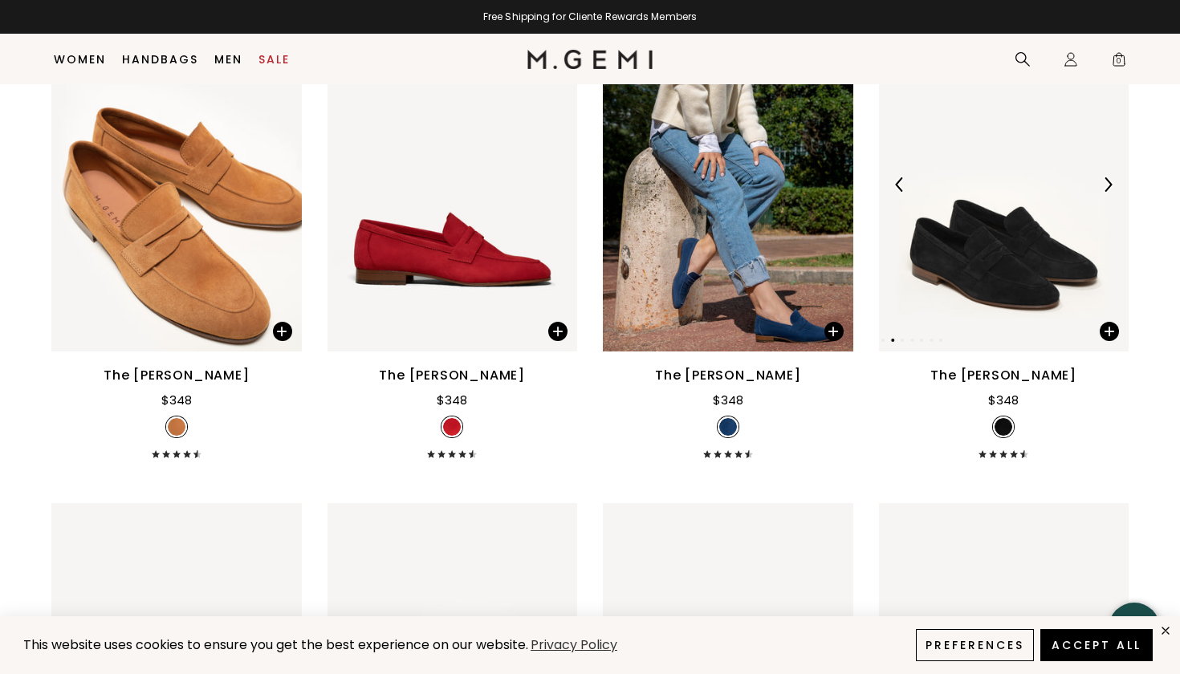
click at [1108, 192] on img at bounding box center [1108, 184] width 14 height 14
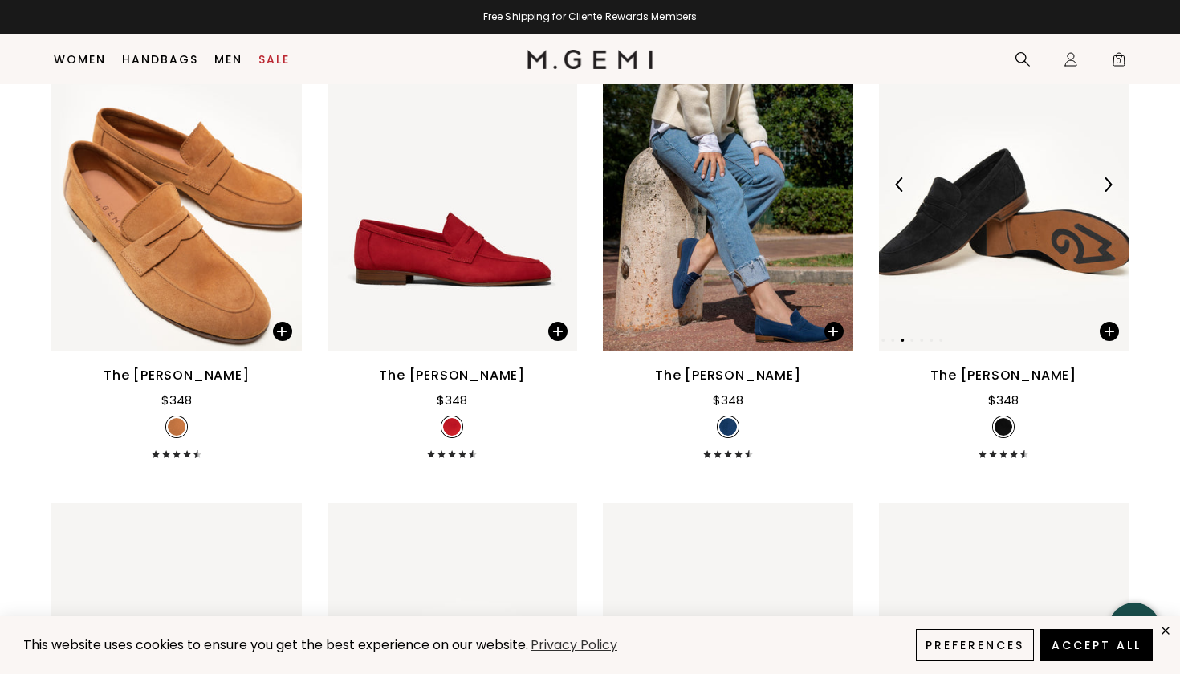
click at [1108, 192] on img at bounding box center [1108, 184] width 14 height 14
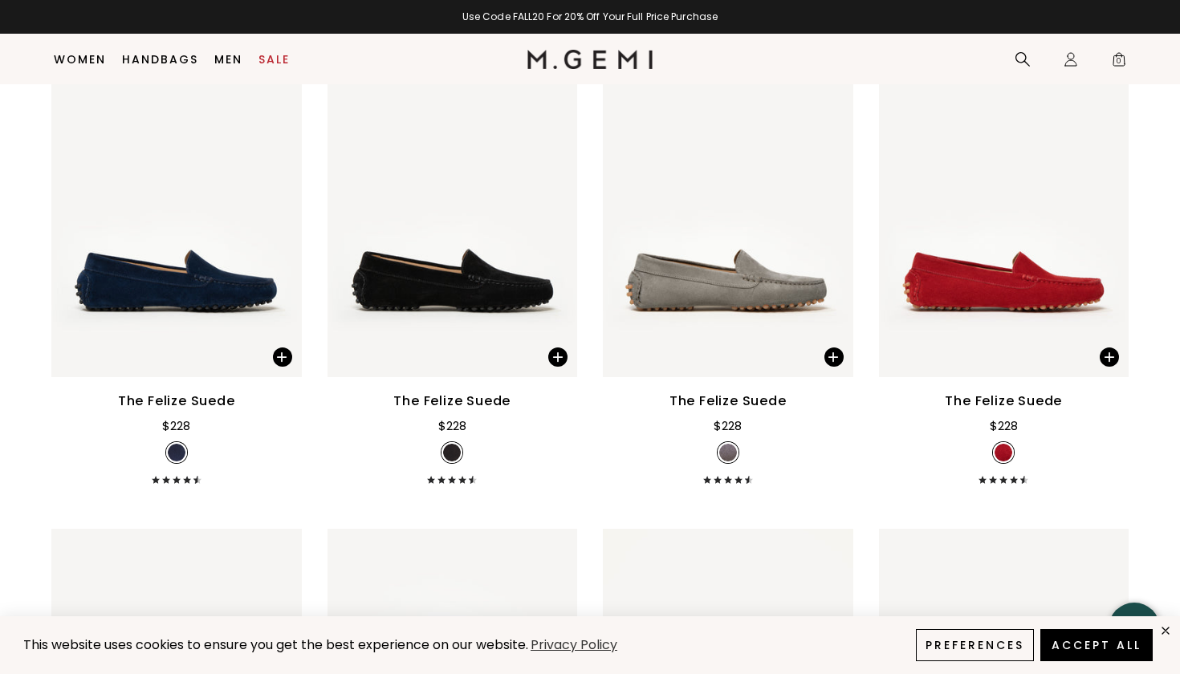
scroll to position [7565, 0]
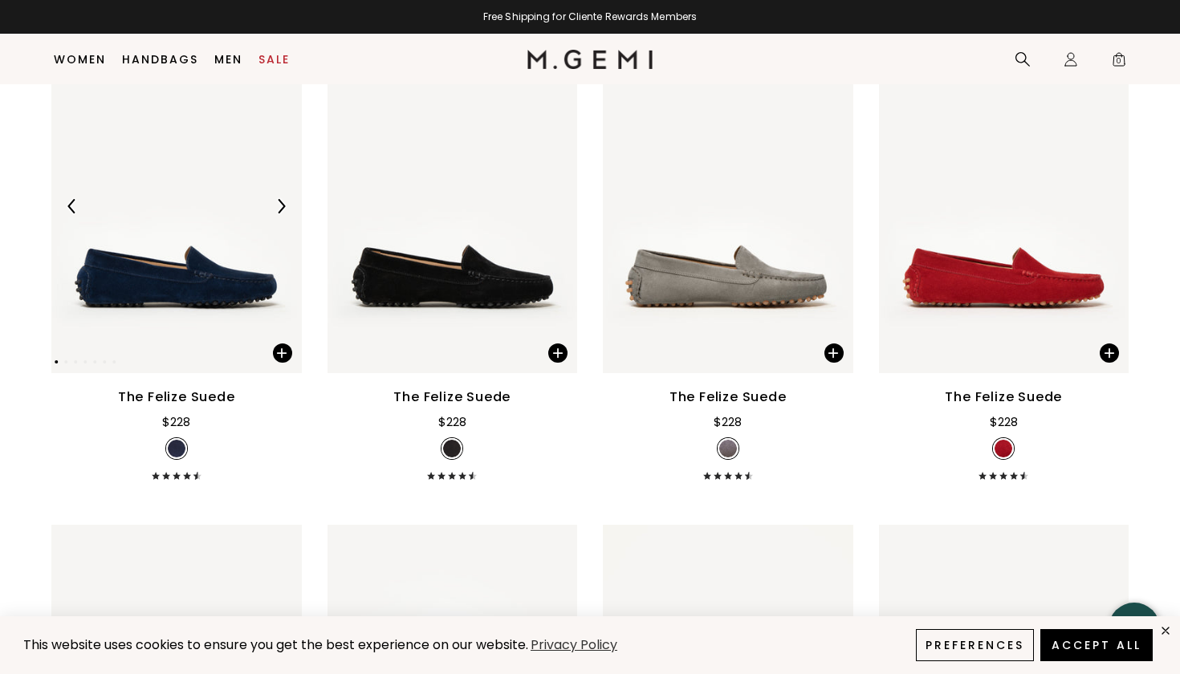
click at [291, 219] on div at bounding box center [176, 207] width 251 height 26
click at [283, 214] on img at bounding box center [281, 206] width 14 height 14
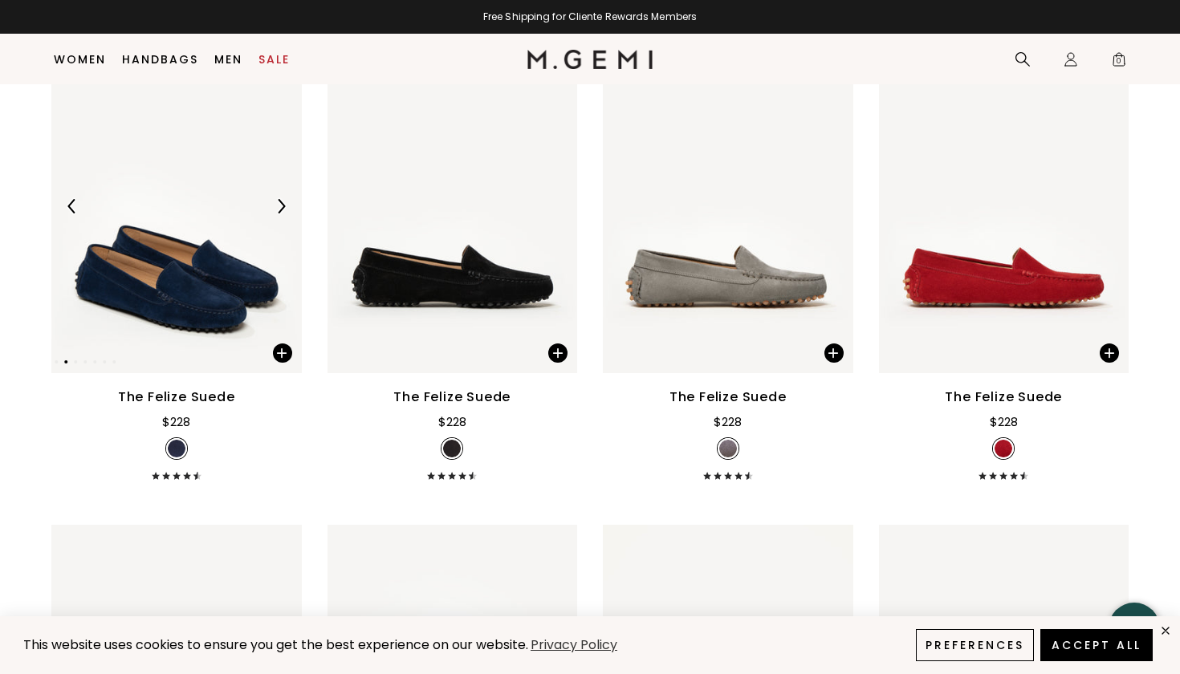
click at [283, 214] on img at bounding box center [281, 206] width 14 height 14
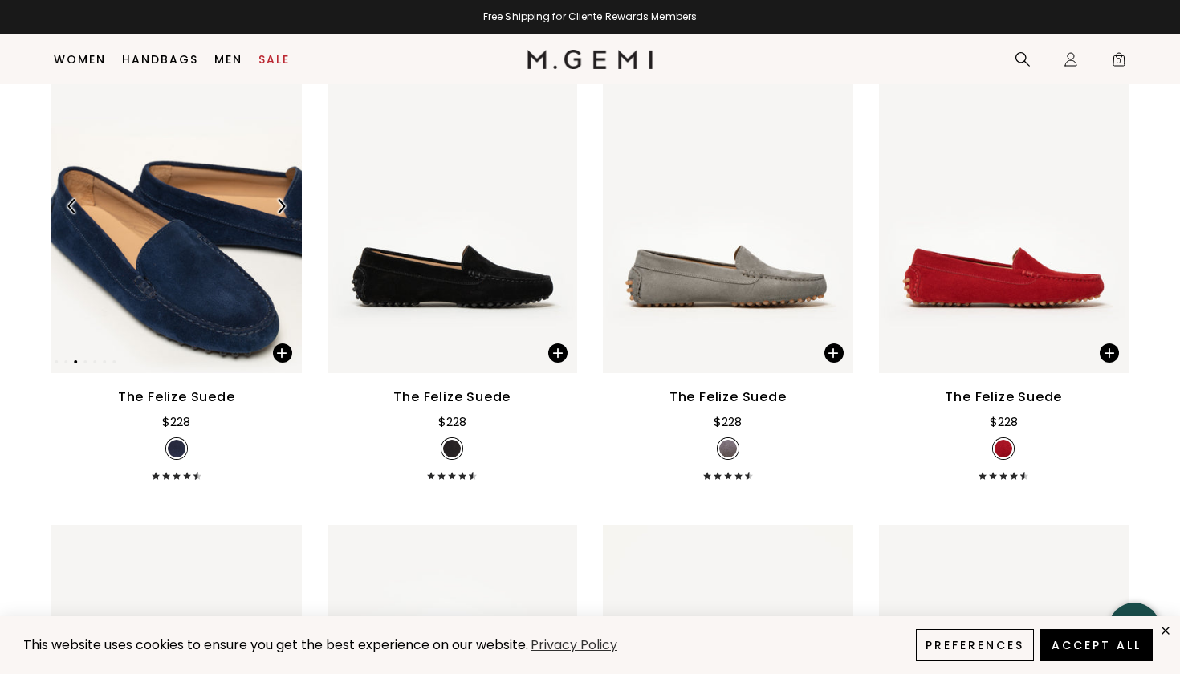
click at [283, 214] on img at bounding box center [281, 206] width 14 height 14
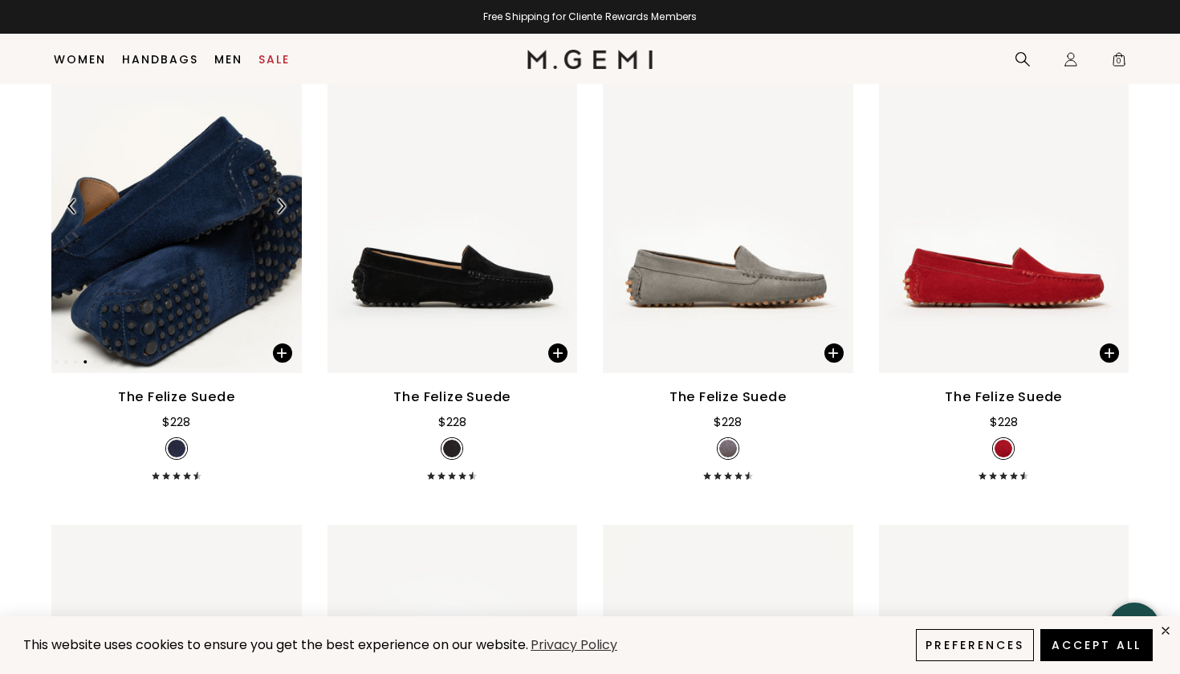
click at [283, 214] on img at bounding box center [281, 206] width 14 height 14
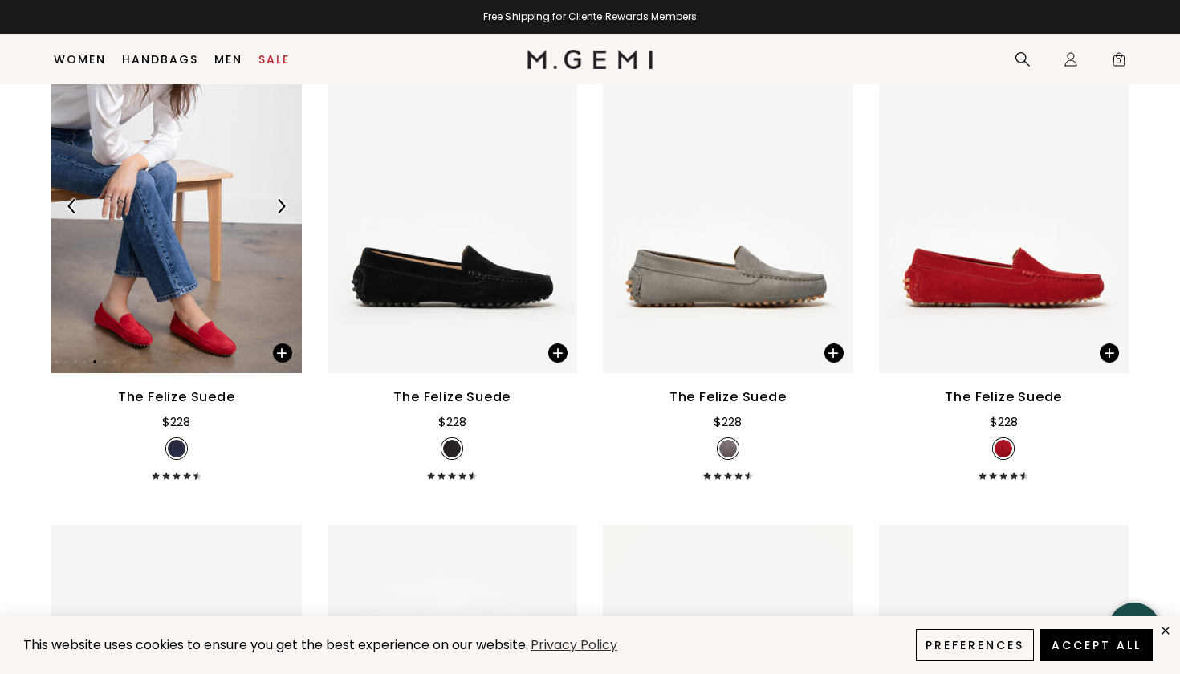
click at [283, 214] on img at bounding box center [281, 206] width 14 height 14
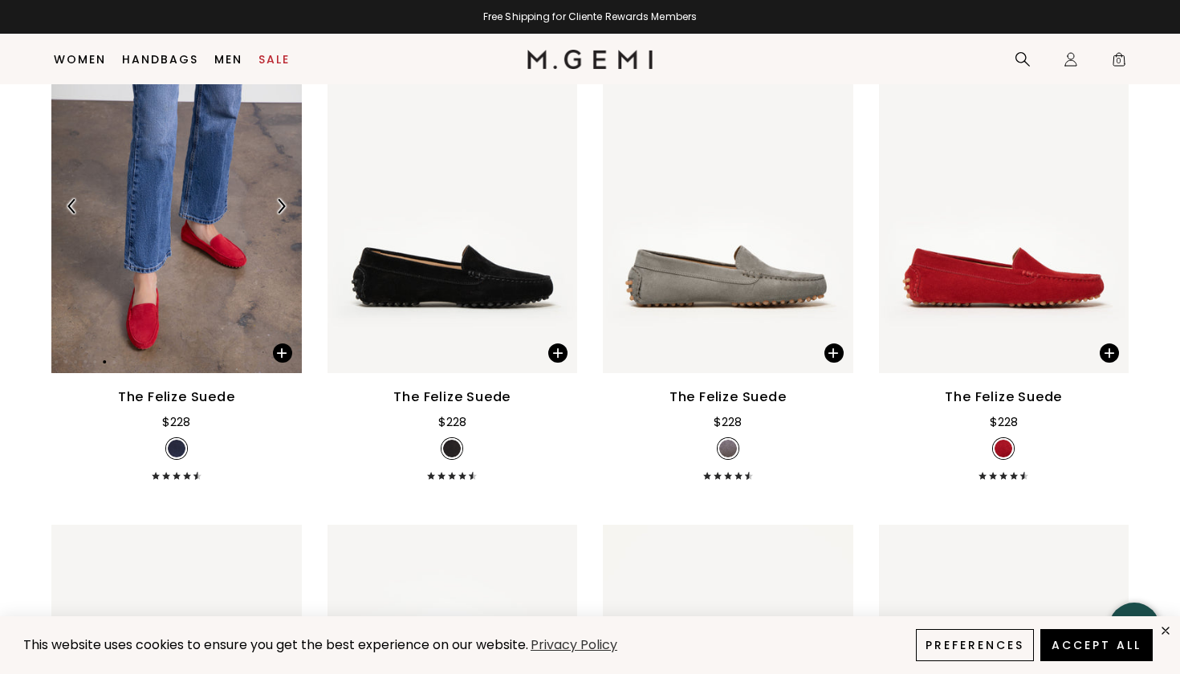
click at [283, 214] on img at bounding box center [281, 206] width 14 height 14
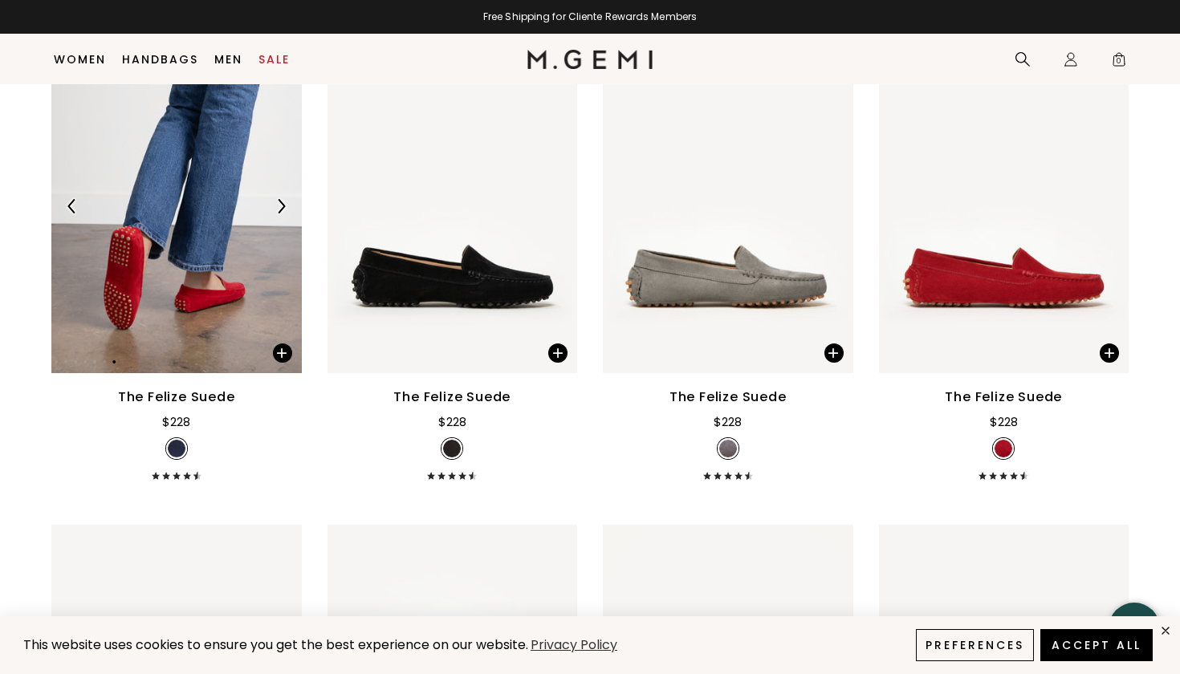
click at [283, 214] on img at bounding box center [281, 206] width 14 height 14
